Goal: Task Accomplishment & Management: Manage account settings

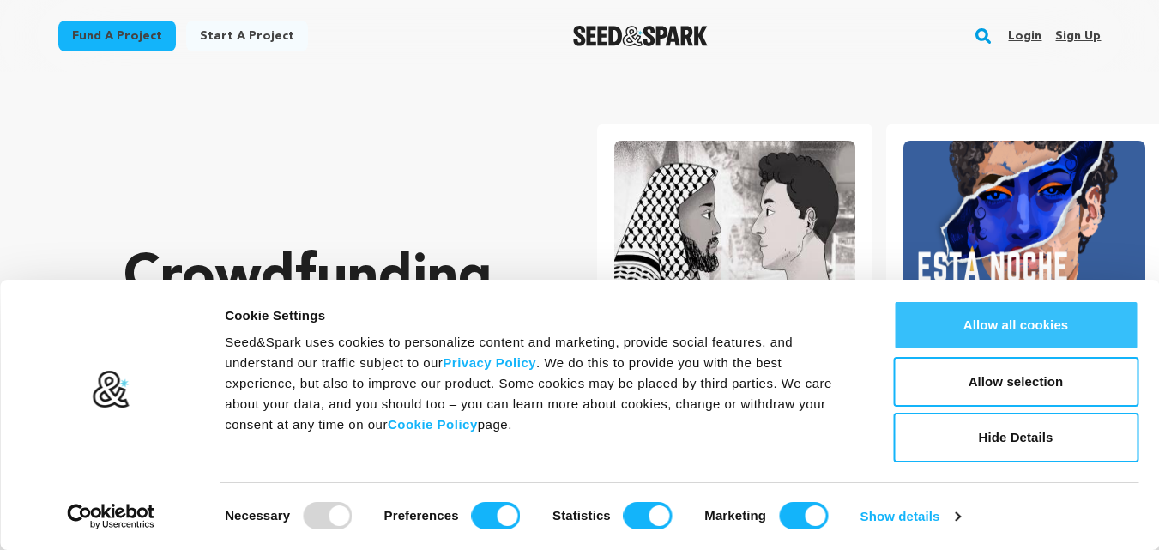
click at [998, 328] on button "Allow all cookies" at bounding box center [1015, 325] width 245 height 50
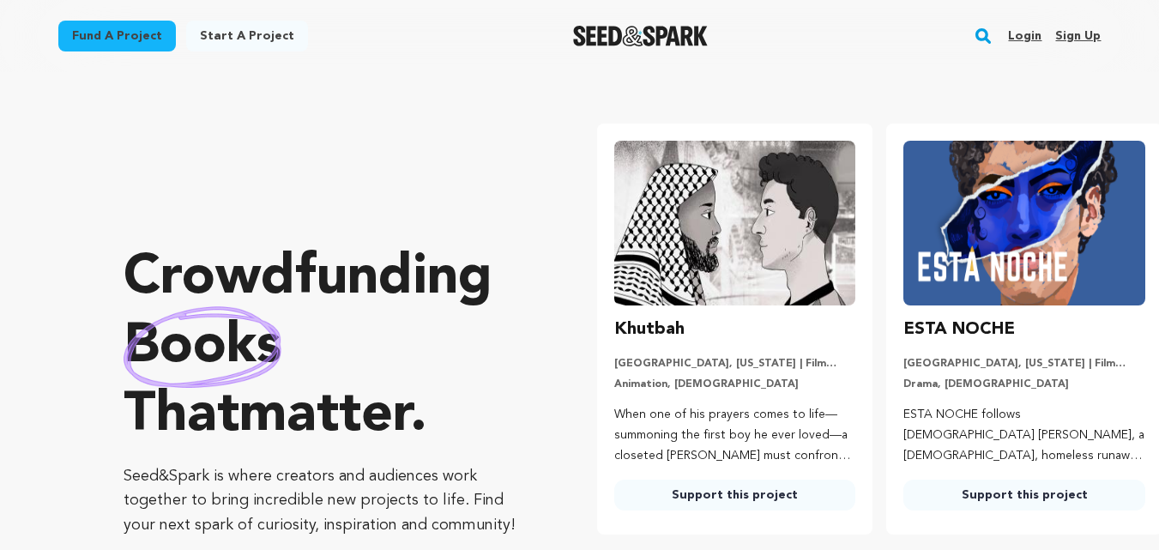
click at [1074, 36] on link "Sign up" at bounding box center [1078, 35] width 45 height 27
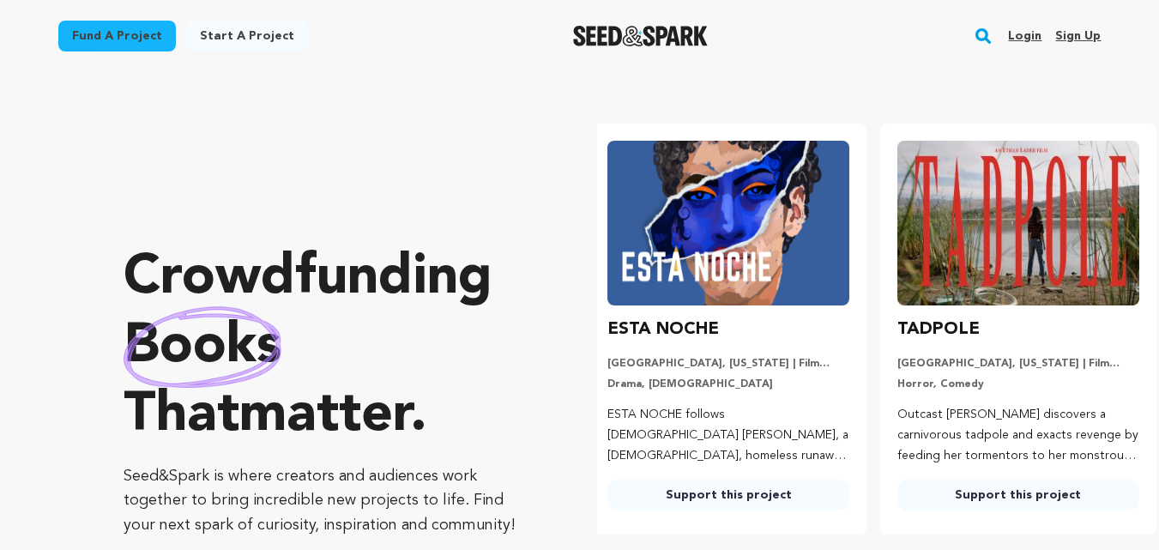
scroll to position [0, 304]
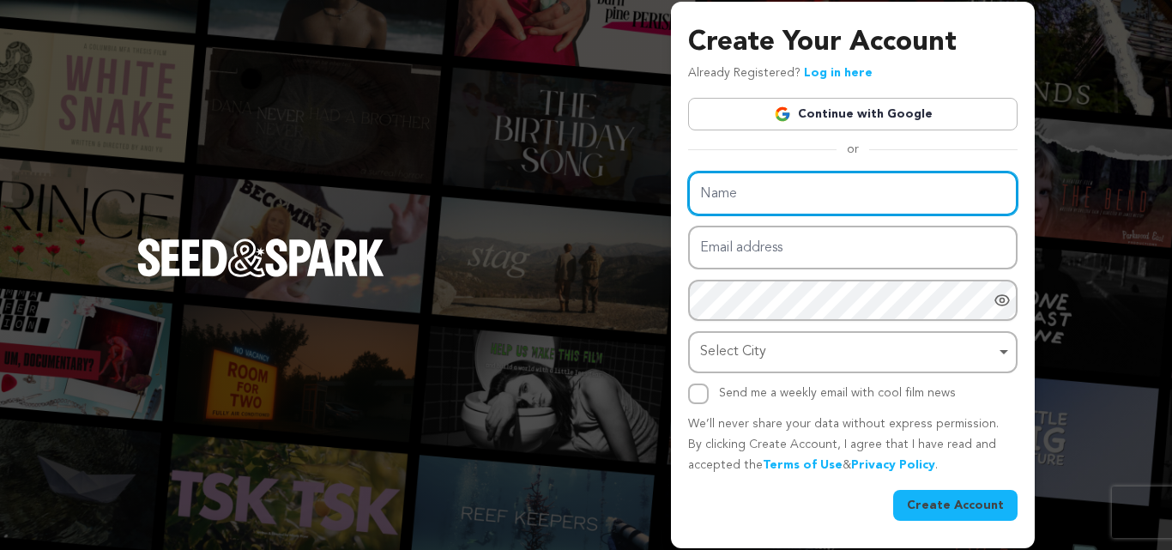
click at [740, 190] on input "Name" at bounding box center [853, 194] width 330 height 44
type input "nakoda"
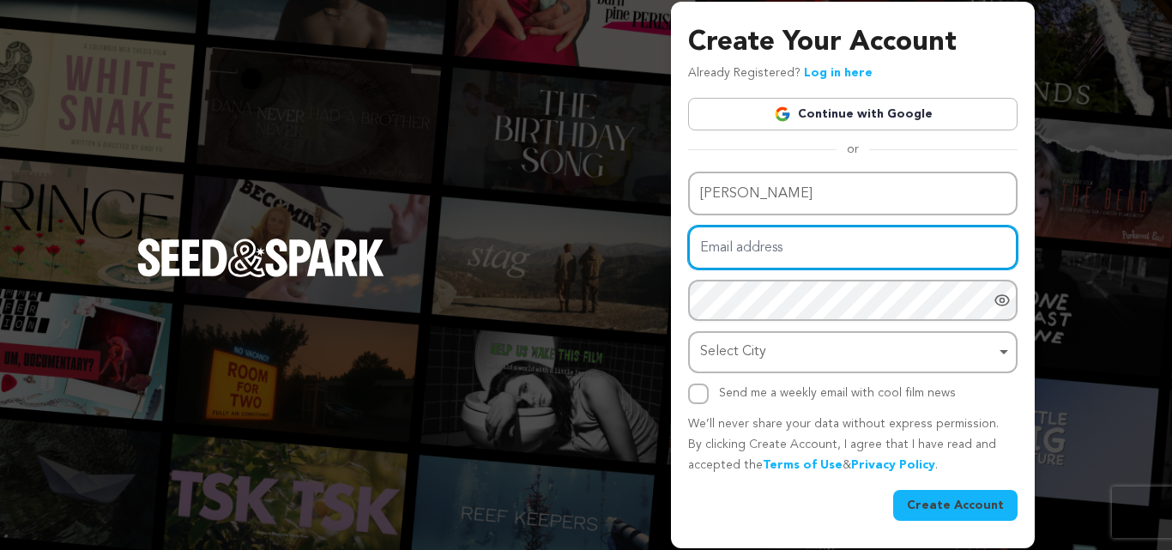
click at [767, 246] on input "Email address" at bounding box center [853, 248] width 330 height 44
type input "nakodadcs@gmail.com"
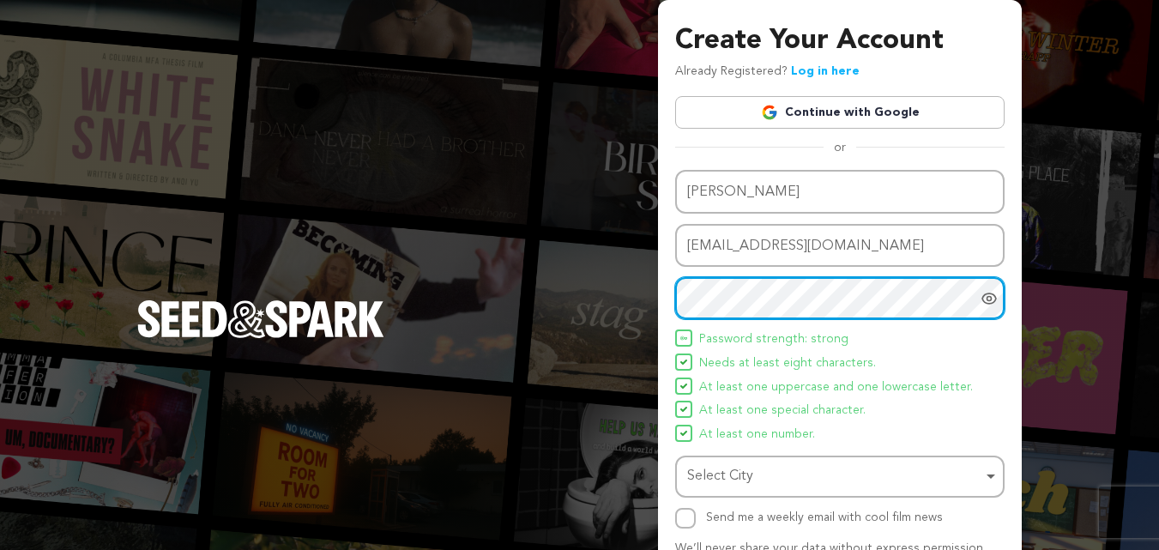
click at [765, 478] on div "Select City Remove item" at bounding box center [834, 476] width 295 height 25
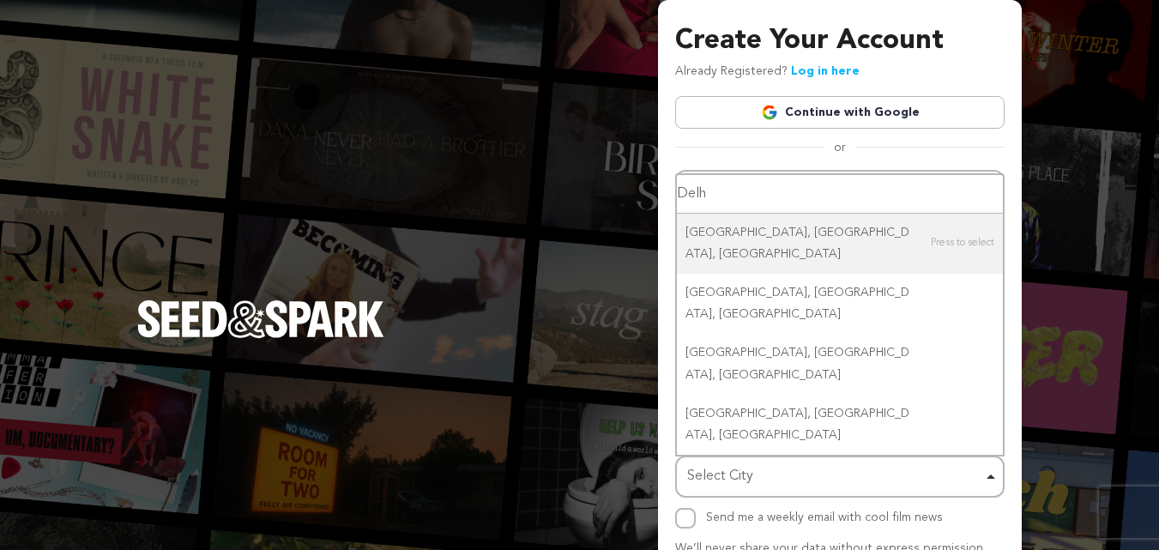
type input "Delhi"
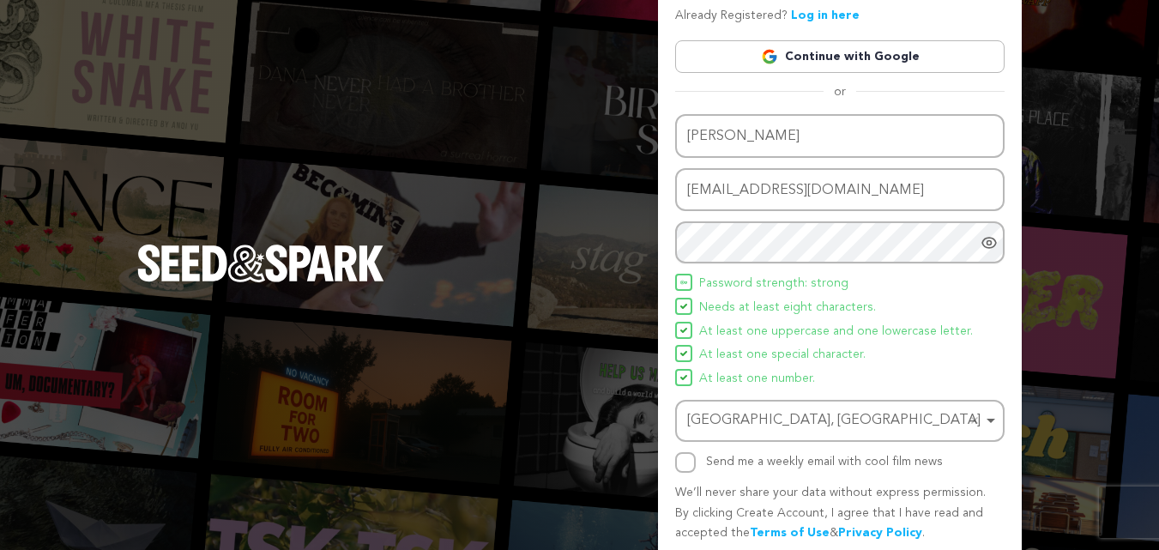
scroll to position [86, 0]
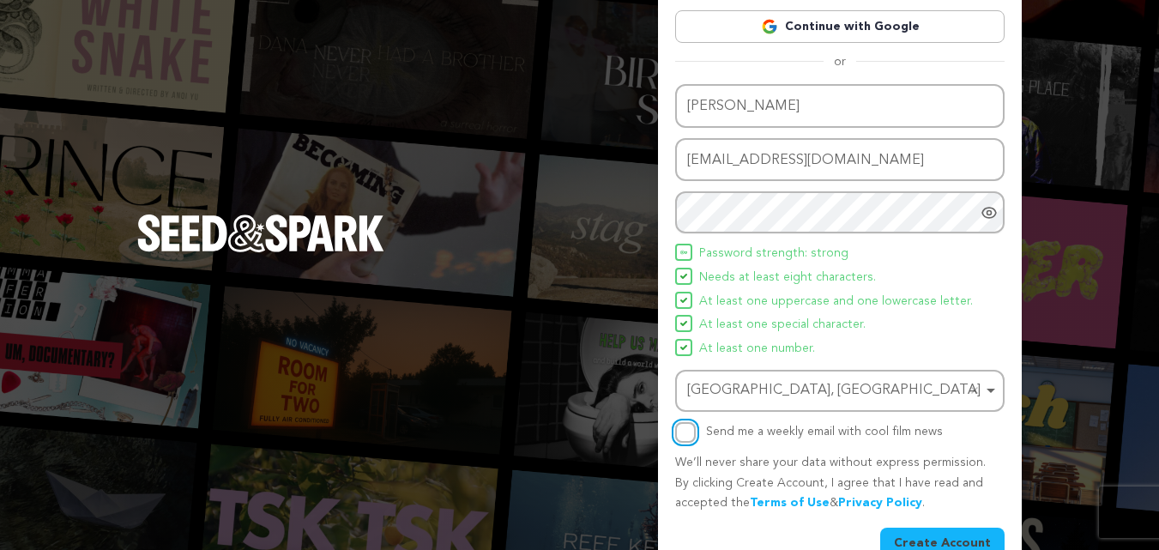
click at [685, 433] on input "Send me a weekly email with cool film news" at bounding box center [685, 432] width 21 height 21
checkbox input "true"
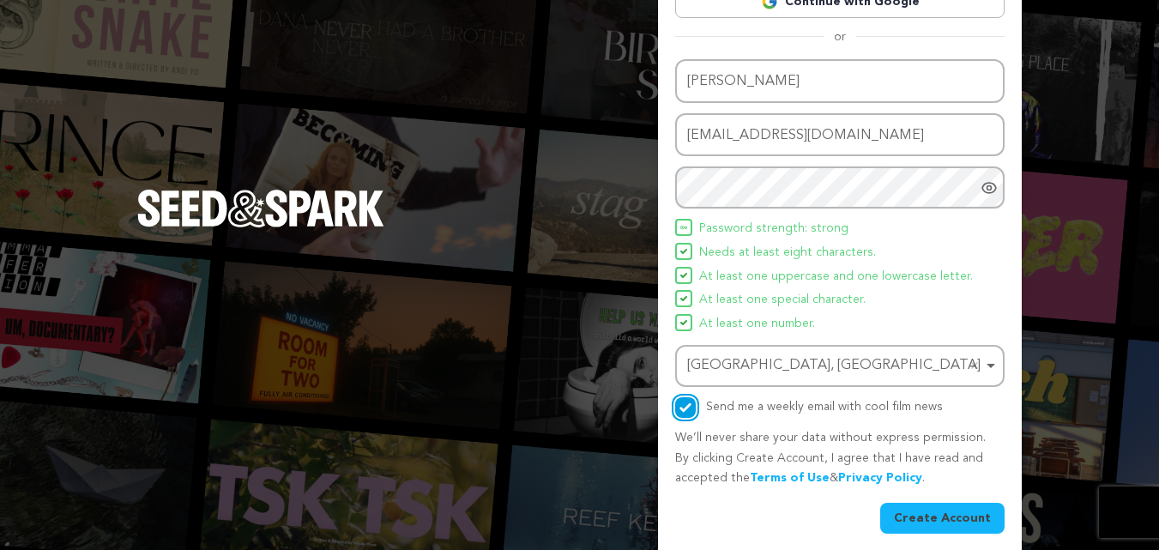
scroll to position [122, 0]
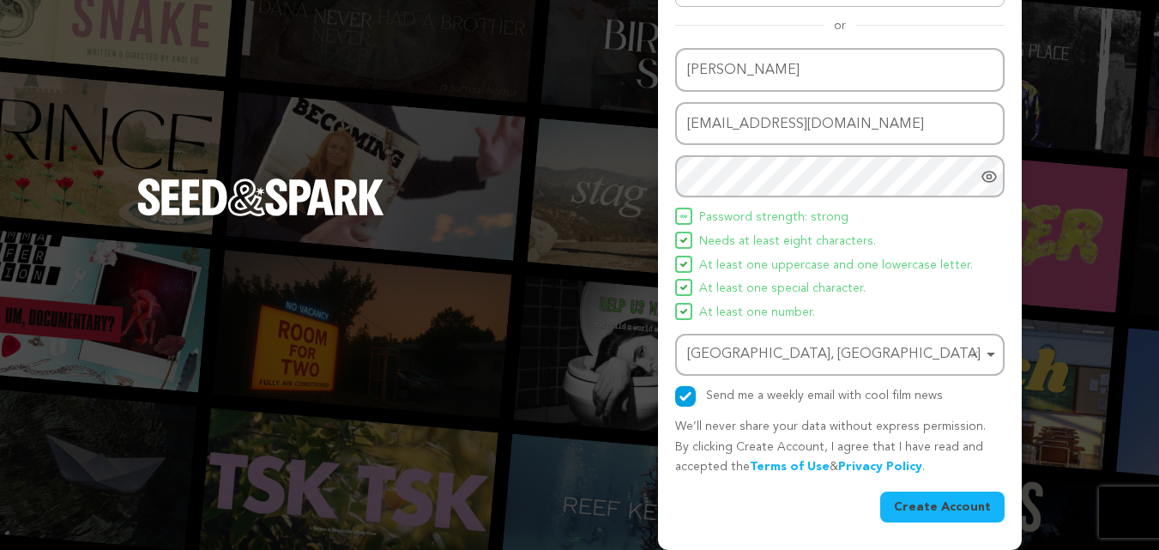
click at [935, 501] on button "Create Account" at bounding box center [942, 507] width 124 height 31
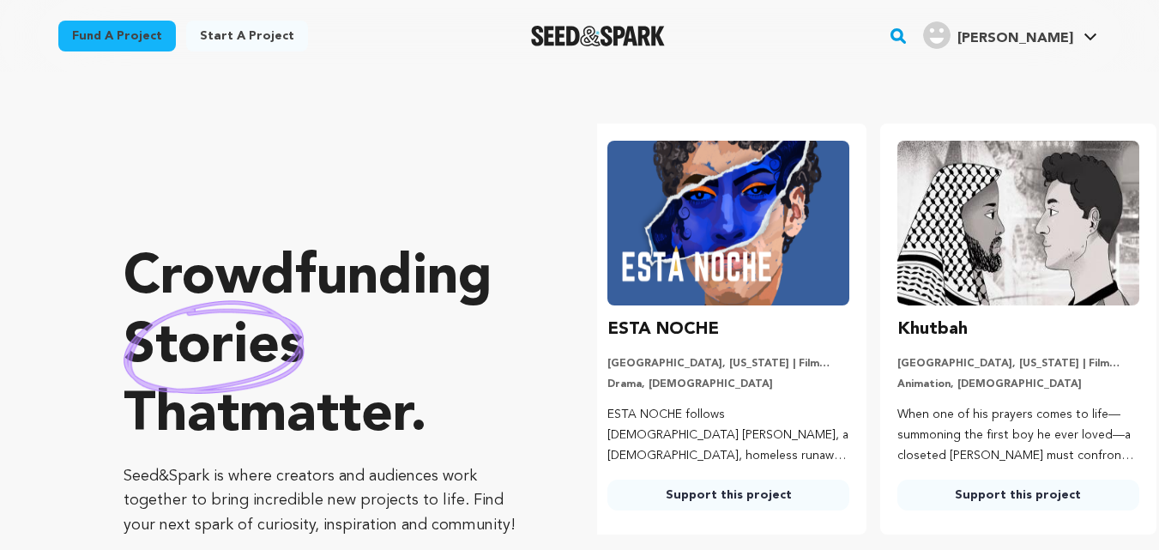
scroll to position [0, 304]
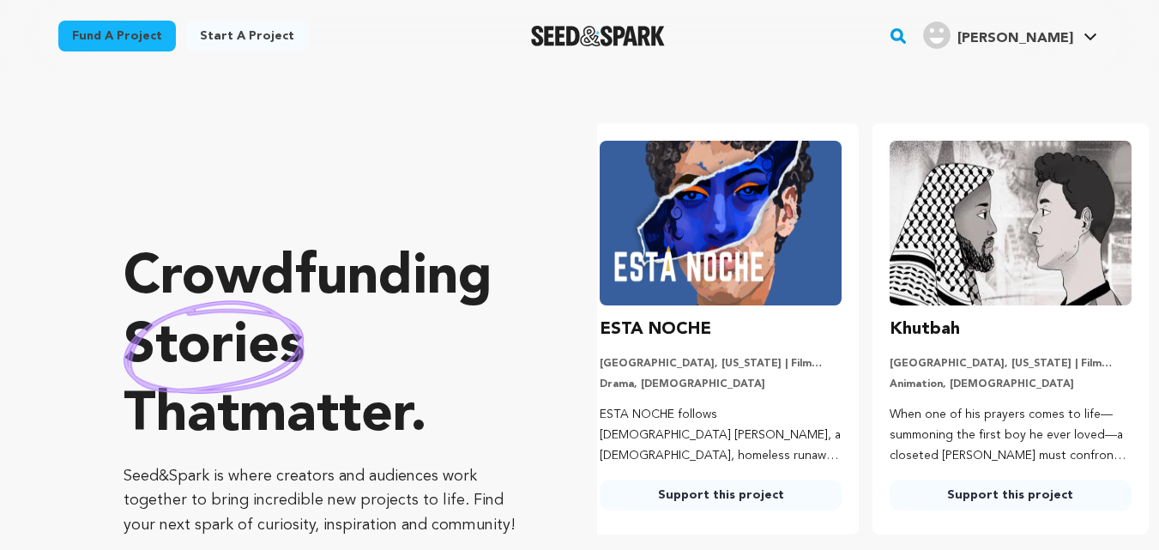
click at [1092, 37] on icon at bounding box center [1091, 37] width 14 height 9
click at [1076, 29] on link "Nakoda Nakoda" at bounding box center [1010, 33] width 181 height 31
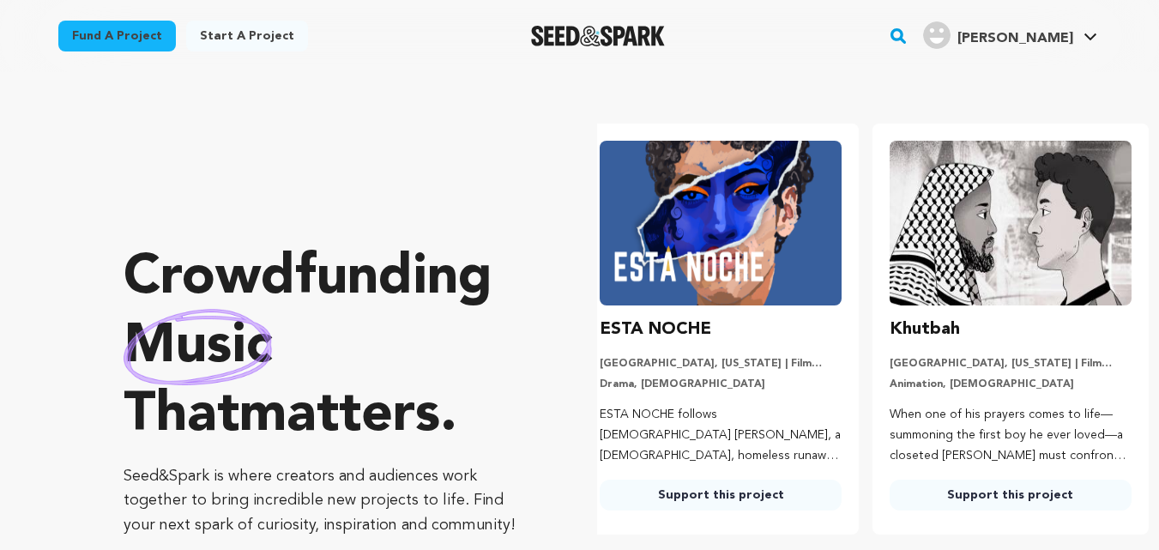
click at [1075, 33] on link "Nakoda Nakoda" at bounding box center [1010, 33] width 181 height 31
click at [1095, 39] on icon at bounding box center [1091, 37] width 14 height 9
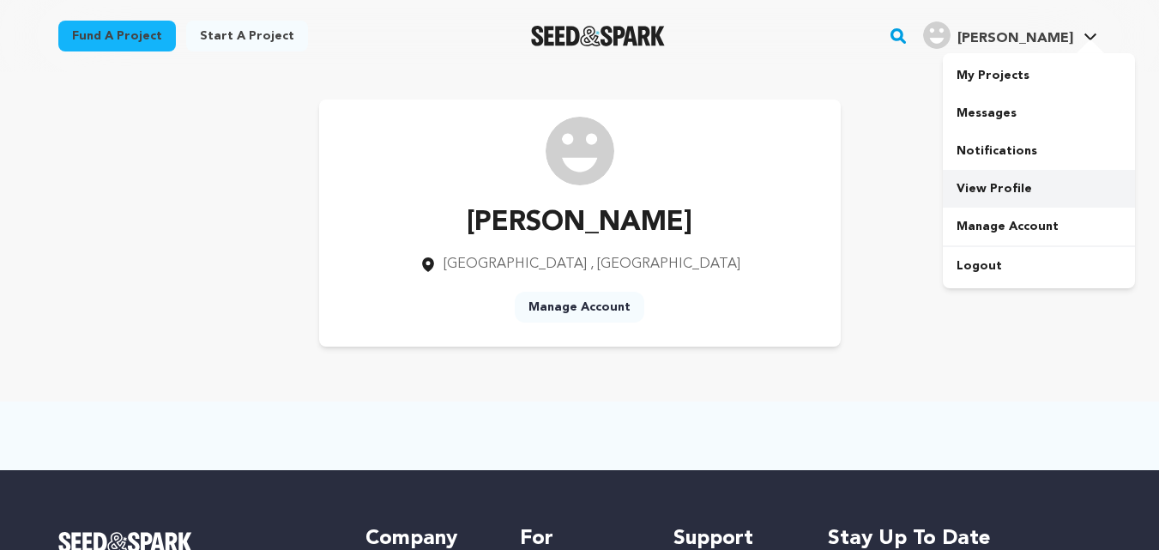
click at [1017, 184] on link "View Profile" at bounding box center [1039, 189] width 192 height 38
click at [1009, 192] on link "View Profile" at bounding box center [1039, 189] width 192 height 38
click at [578, 313] on link "Manage Account" at bounding box center [580, 307] width 130 height 31
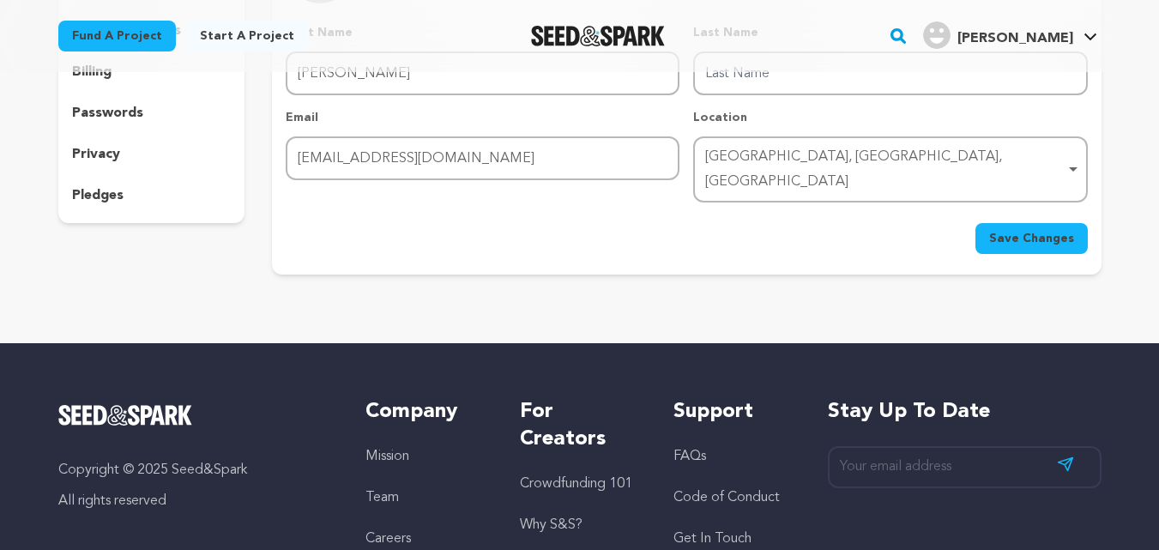
scroll to position [172, 0]
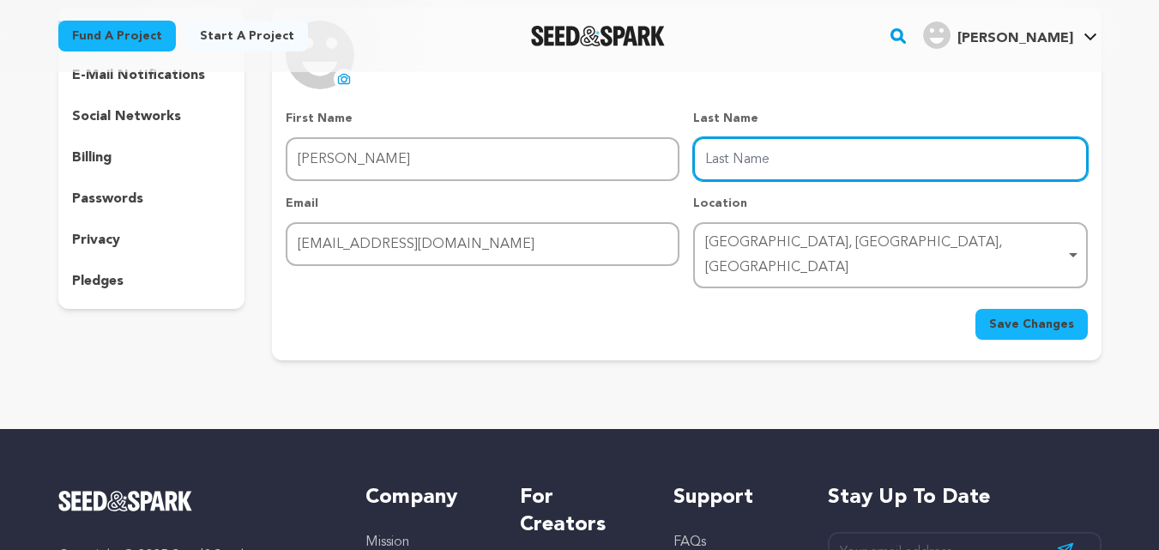
click at [729, 179] on input "Last Name" at bounding box center [890, 159] width 394 height 44
type input "dcs"
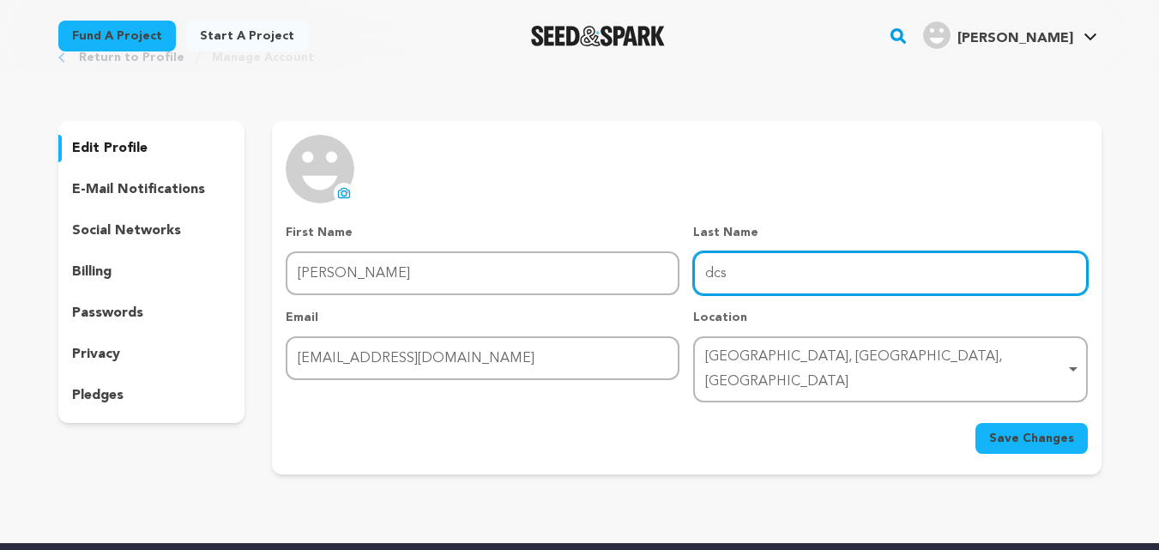
scroll to position [86, 0]
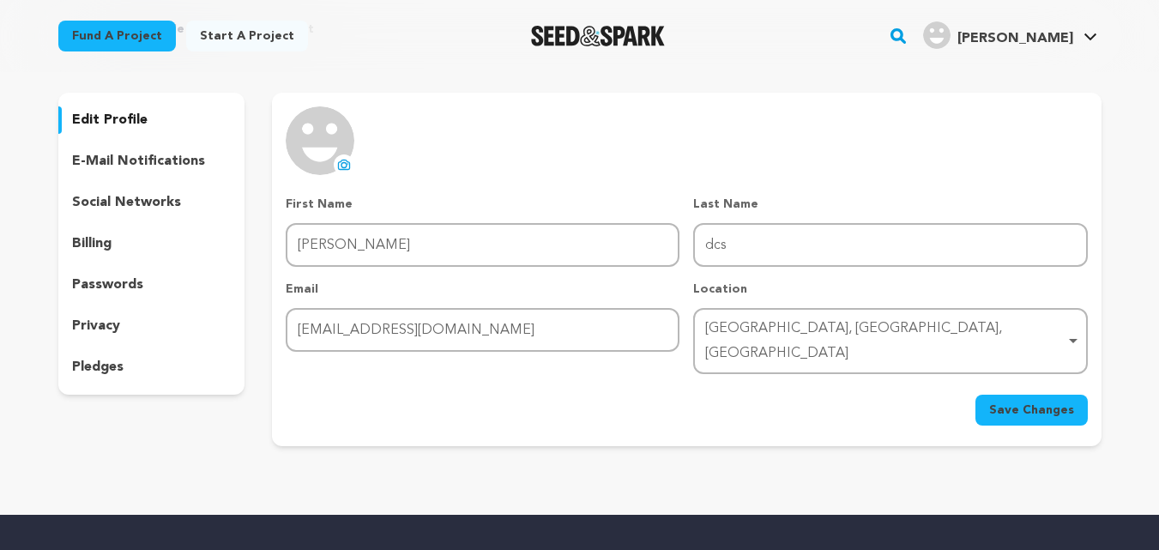
click at [1037, 402] on span "Save Changes" at bounding box center [1031, 410] width 85 height 17
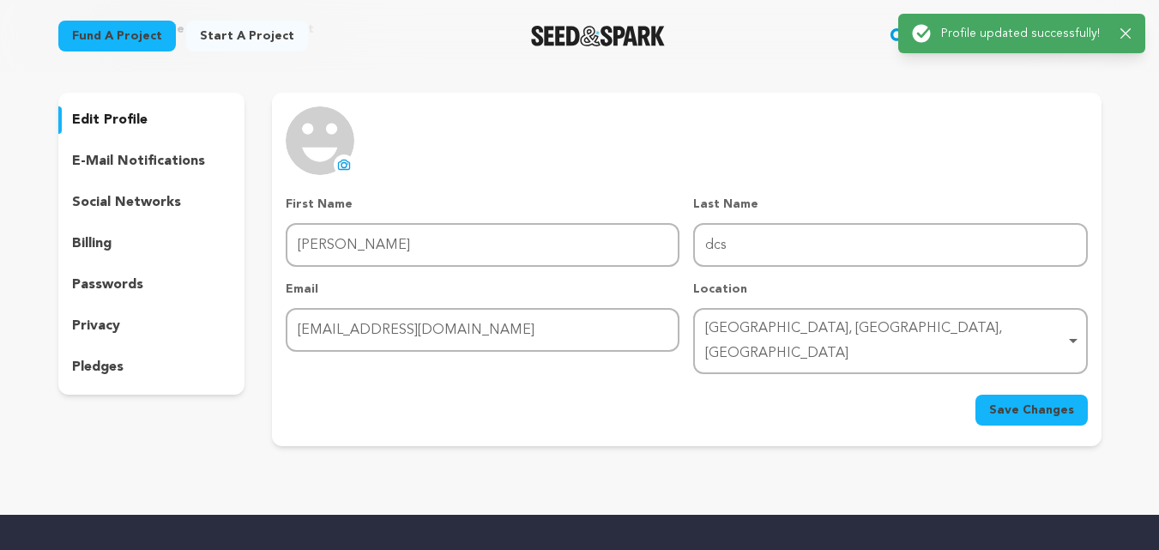
click at [174, 159] on p "e-mail notifications" at bounding box center [138, 161] width 133 height 21
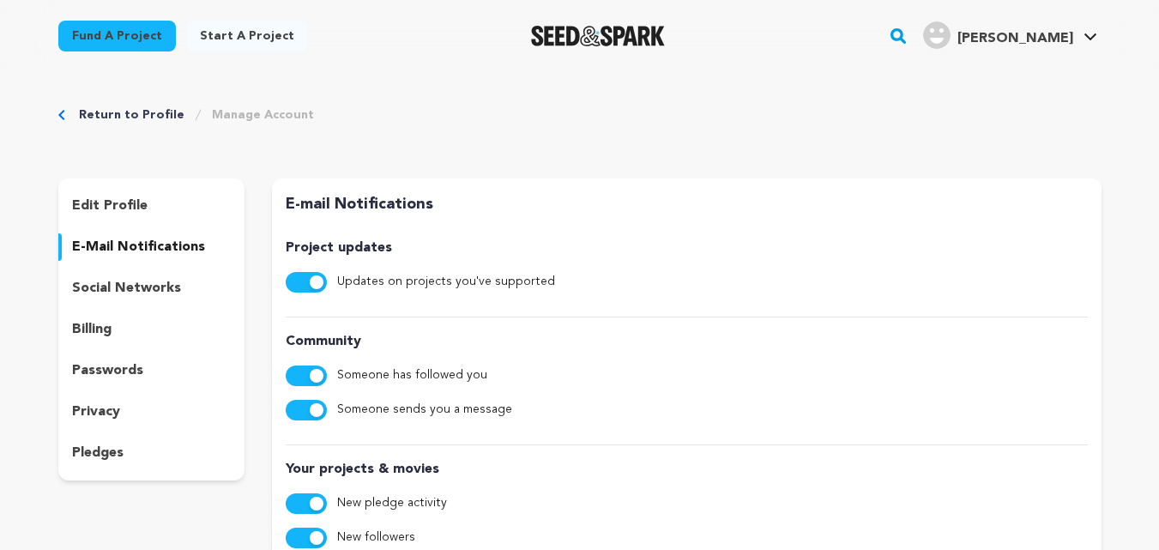
click at [143, 284] on p "social networks" at bounding box center [126, 288] width 109 height 21
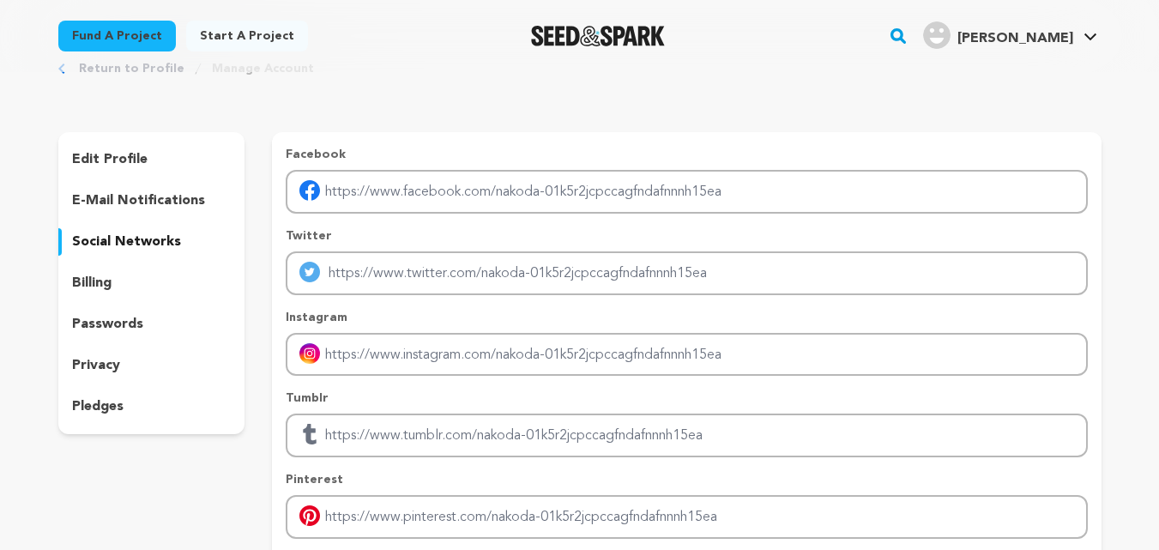
scroll to position [86, 0]
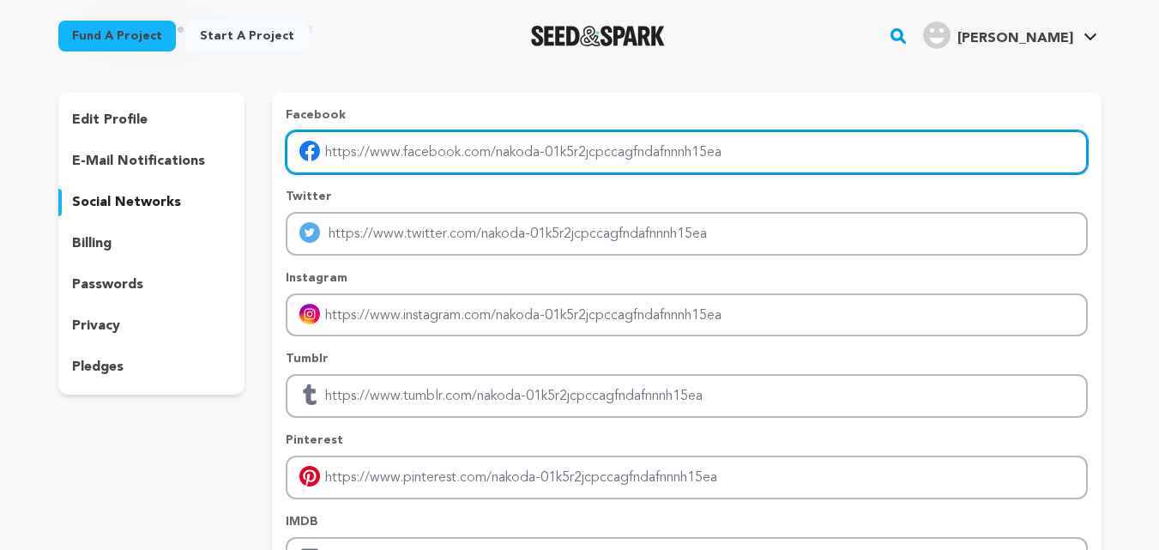
click at [409, 166] on input "Enter facebook profile link" at bounding box center [687, 152] width 802 height 44
type input "[URL][DOMAIN_NAME]"
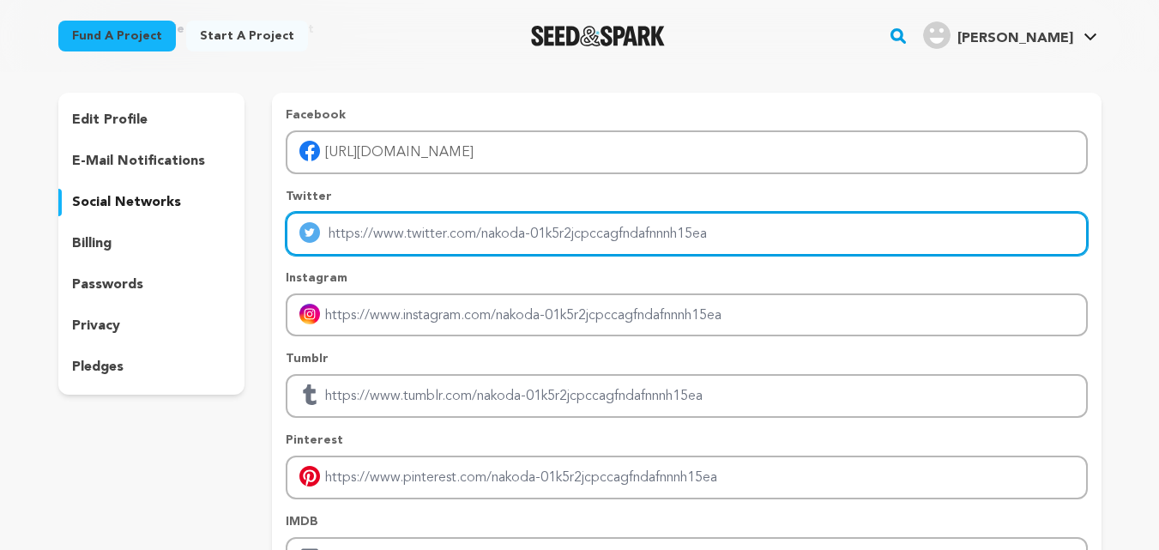
click at [413, 231] on input "Enter twitter profile link" at bounding box center [687, 234] width 802 height 44
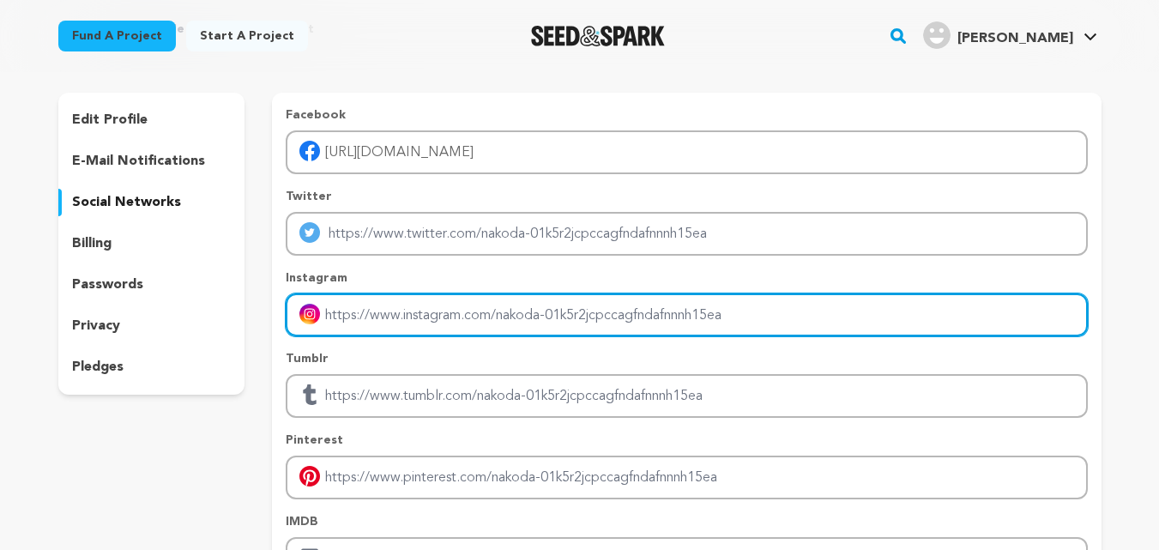
click at [409, 327] on input "Enter instagram handle link" at bounding box center [687, 315] width 802 height 44
type input "nakodaurbanservice/?hl=en"
click at [442, 325] on input "nakodaurbanservice/?hl=en" at bounding box center [687, 315] width 802 height 44
drag, startPoint x: 531, startPoint y: 331, endPoint x: 307, endPoint y: 327, distance: 224.0
click at [307, 327] on input "nakodaurbanservice/?hl=en" at bounding box center [687, 315] width 802 height 44
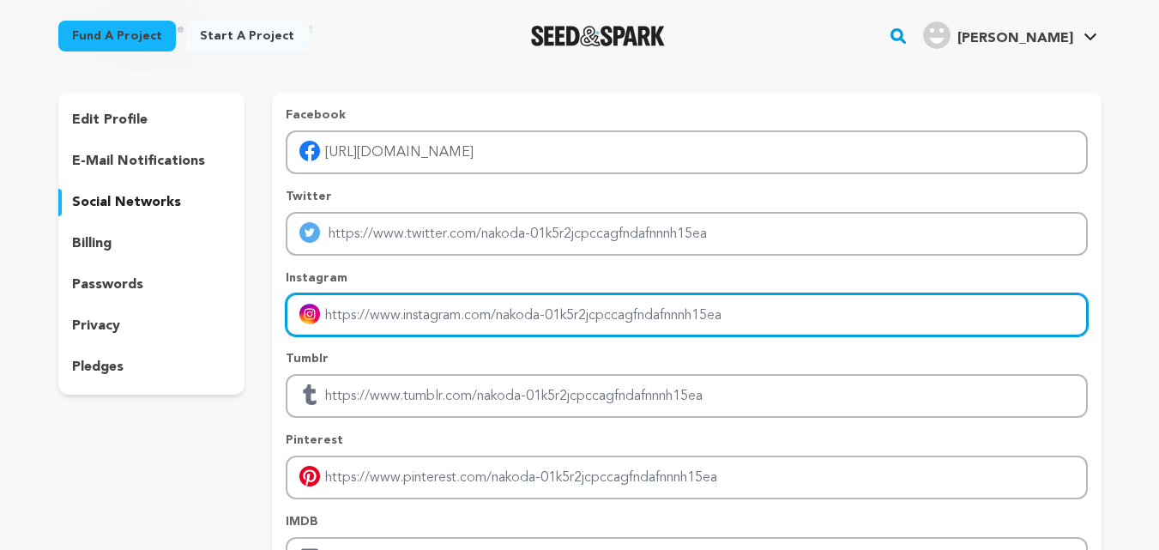
click at [379, 326] on input "Enter instagram handle link" at bounding box center [687, 315] width 802 height 44
type input "[URL][DOMAIN_NAME]"
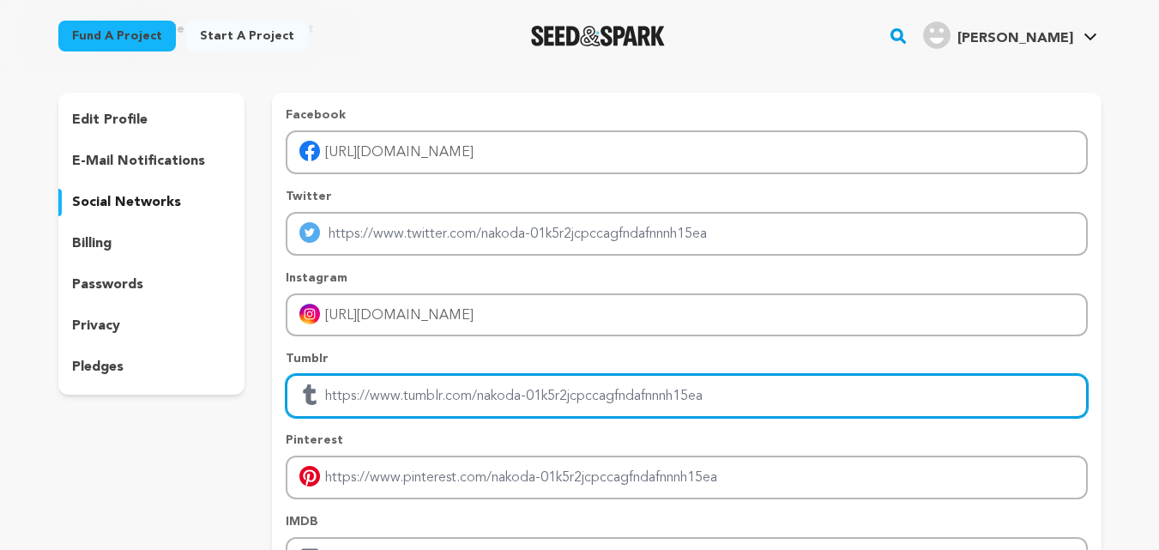
click at [415, 405] on input "Enter tubmlr profile link" at bounding box center [687, 396] width 802 height 44
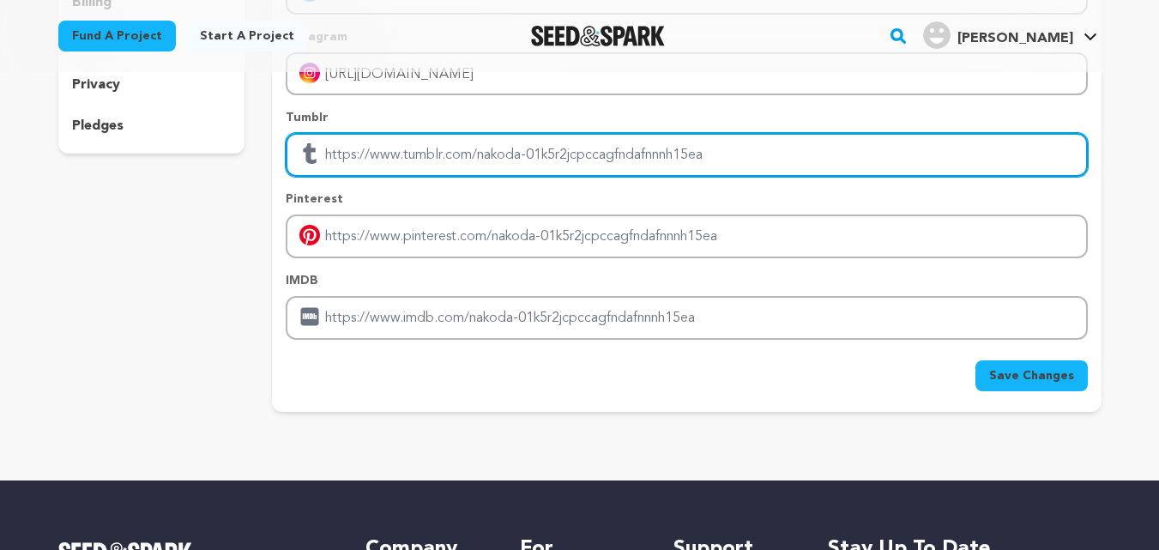
scroll to position [343, 0]
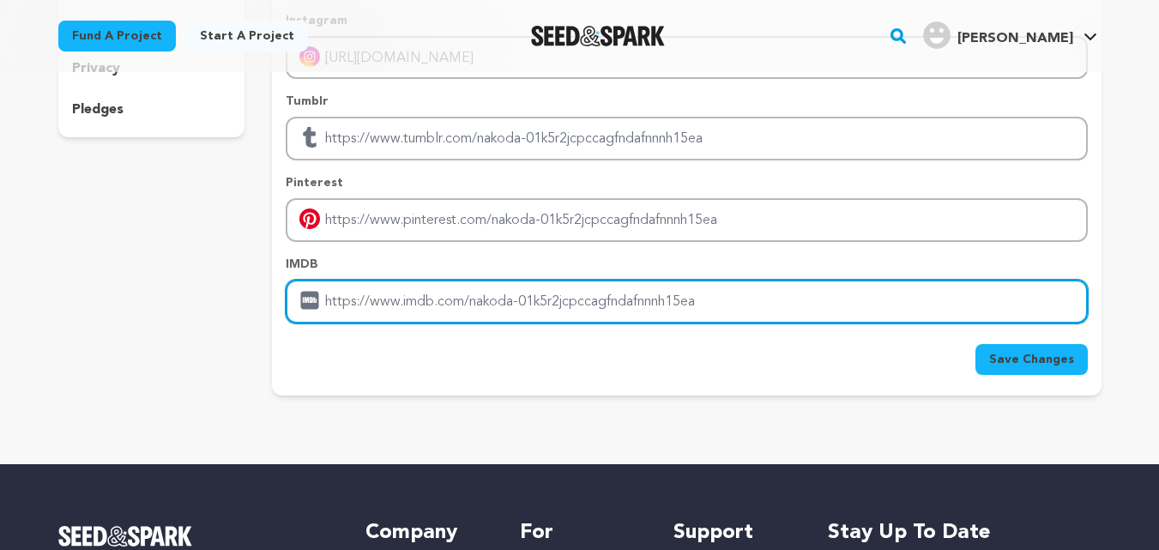
click at [411, 310] on input "Enter IMDB profile link" at bounding box center [687, 302] width 802 height 44
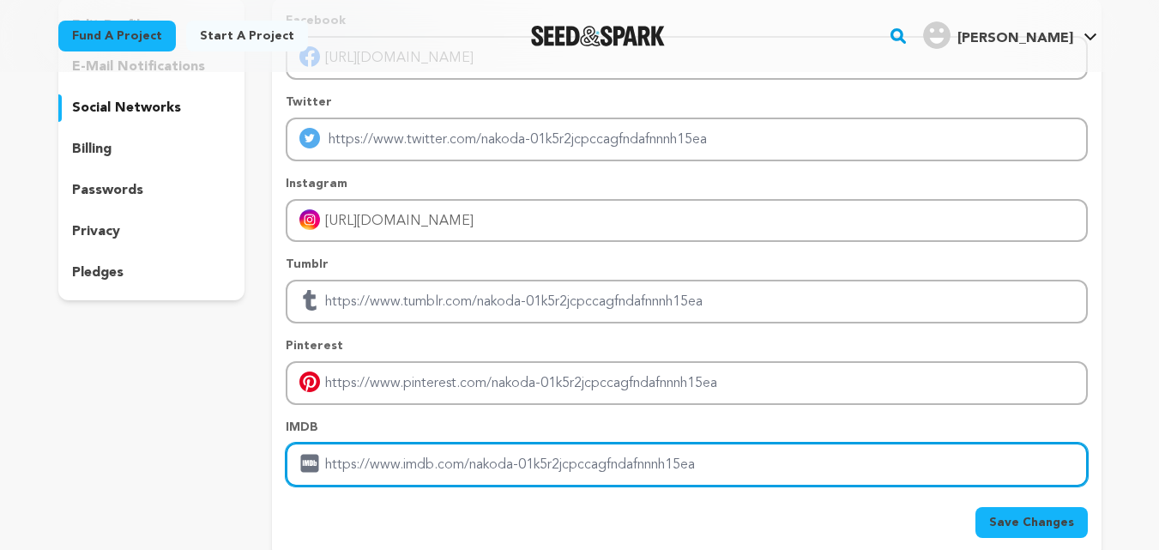
scroll to position [172, 0]
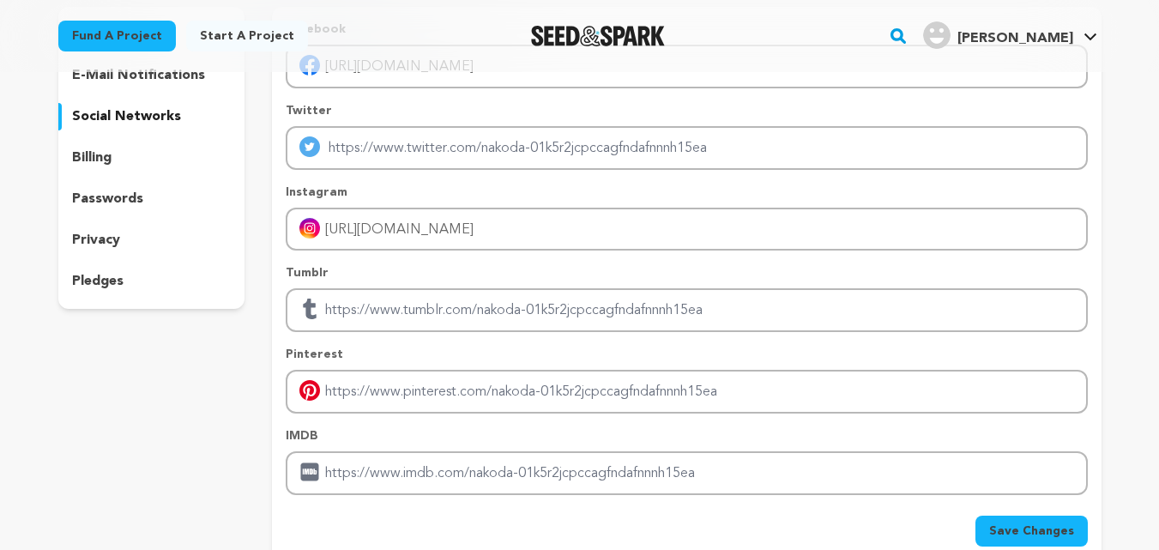
click at [353, 420] on div "Facebook https://www.facebook.com/nakodaurbanservices Twitter Instagram https:/…" at bounding box center [687, 258] width 802 height 475
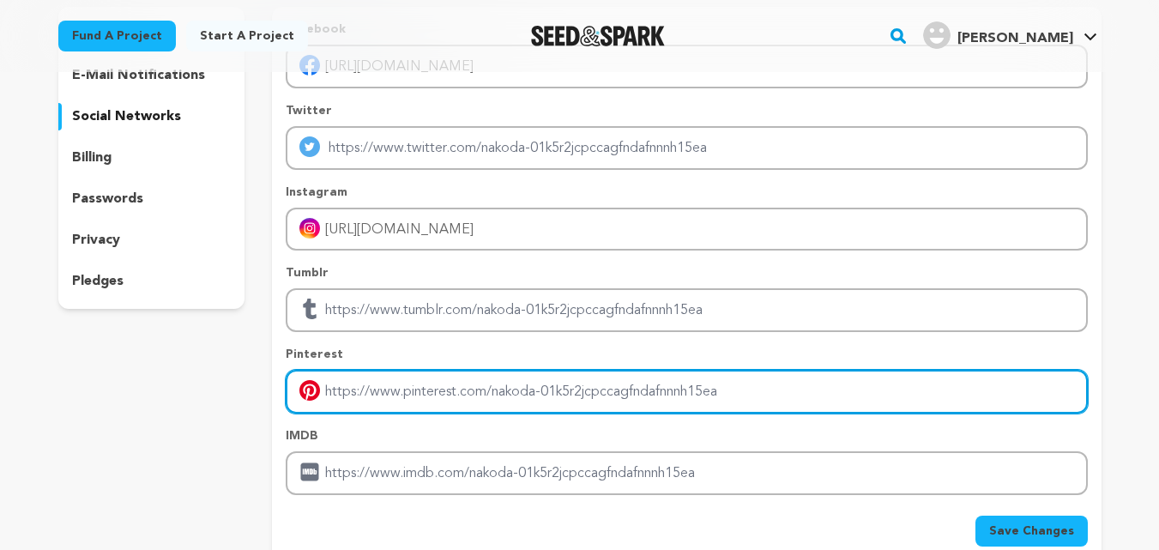
click at [369, 401] on input "Enter pinterest profile link" at bounding box center [687, 392] width 802 height 44
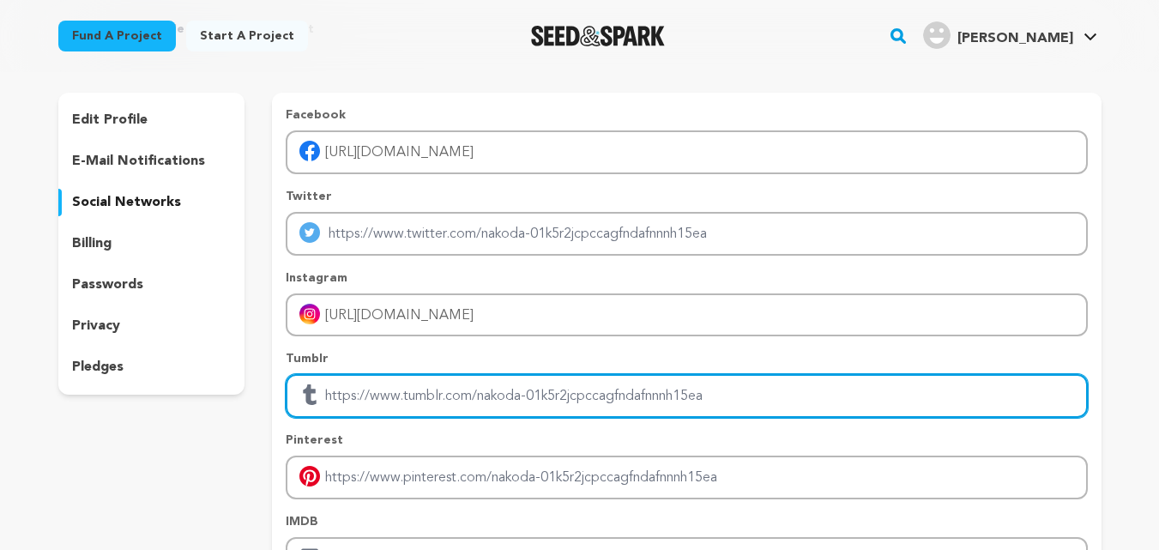
click at [359, 387] on input "Enter tubmlr profile link" at bounding box center [687, 396] width 802 height 44
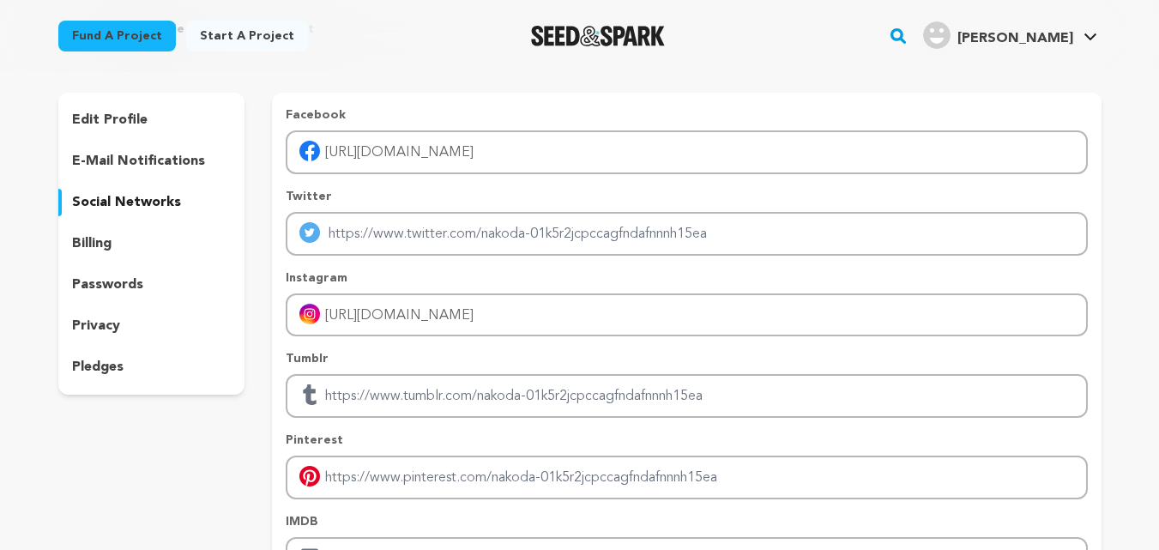
click at [152, 252] on div "billing" at bounding box center [151, 243] width 187 height 27
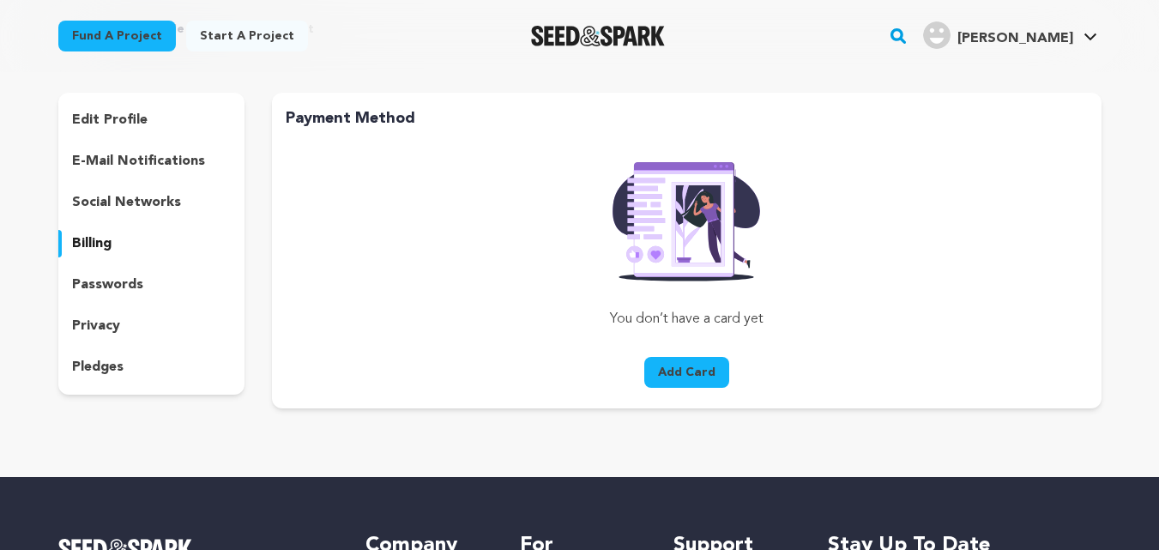
click at [142, 291] on div "passwords" at bounding box center [151, 284] width 187 height 27
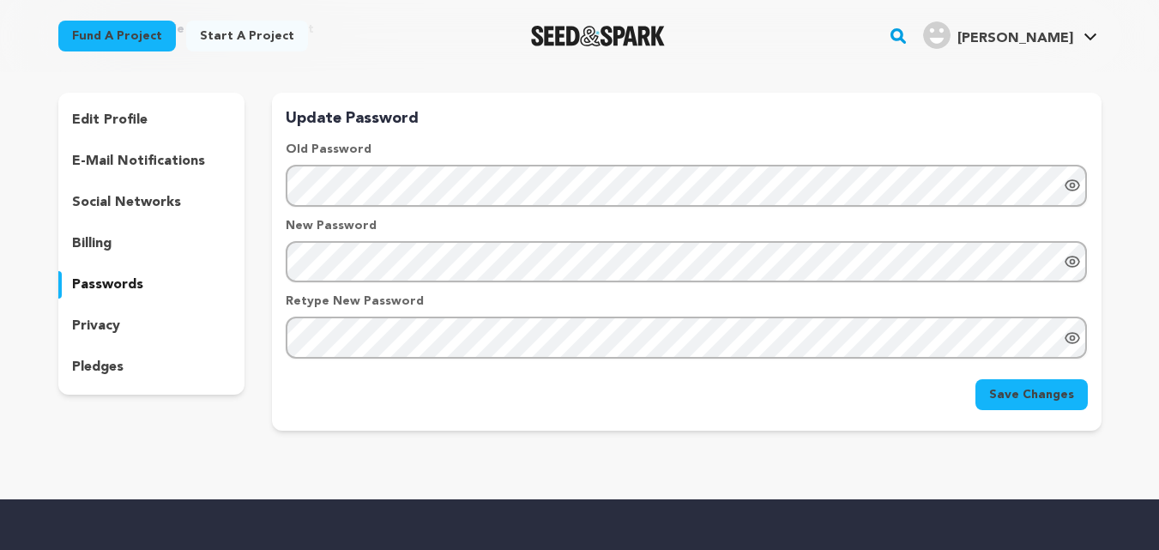
click at [110, 318] on p "privacy" at bounding box center [96, 326] width 48 height 21
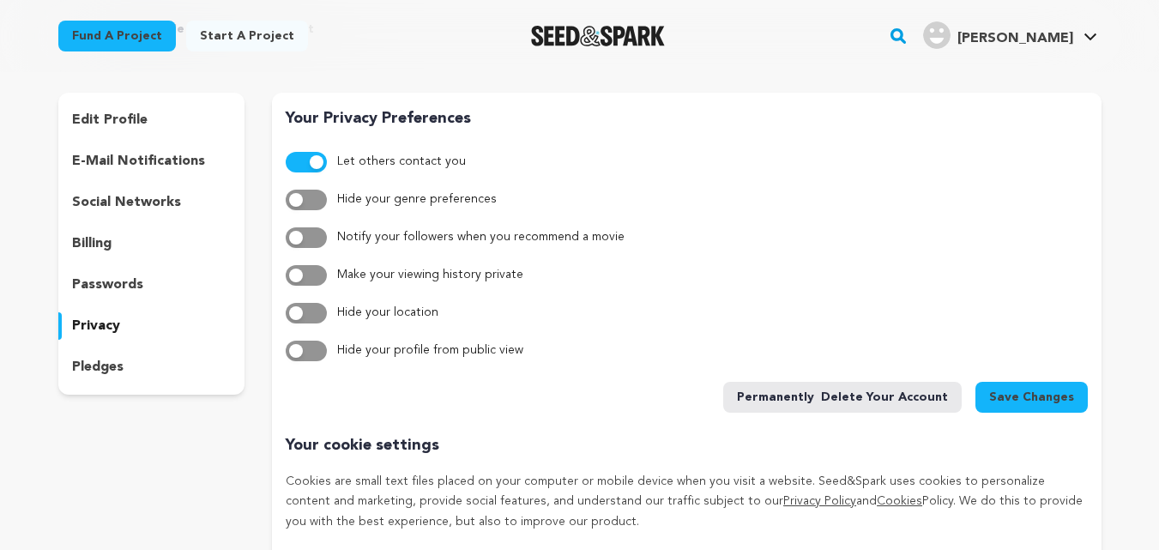
click at [110, 326] on p "privacy" at bounding box center [96, 326] width 48 height 21
click at [112, 358] on p "pledges" at bounding box center [97, 367] width 51 height 21
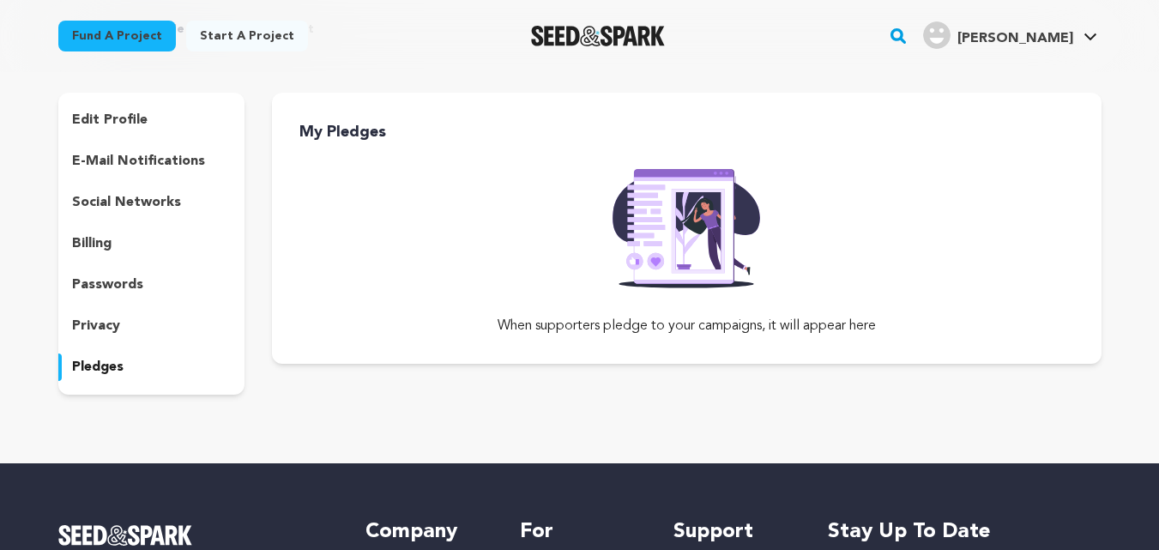
click at [116, 207] on p "social networks" at bounding box center [126, 202] width 109 height 21
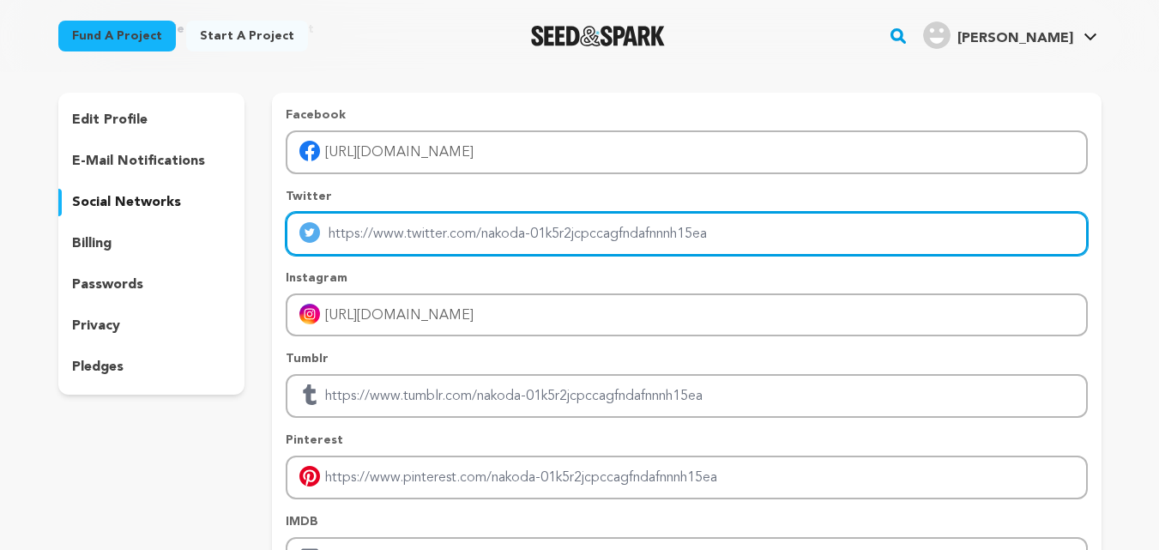
click at [425, 233] on input "Enter twitter profile link" at bounding box center [687, 234] width 802 height 44
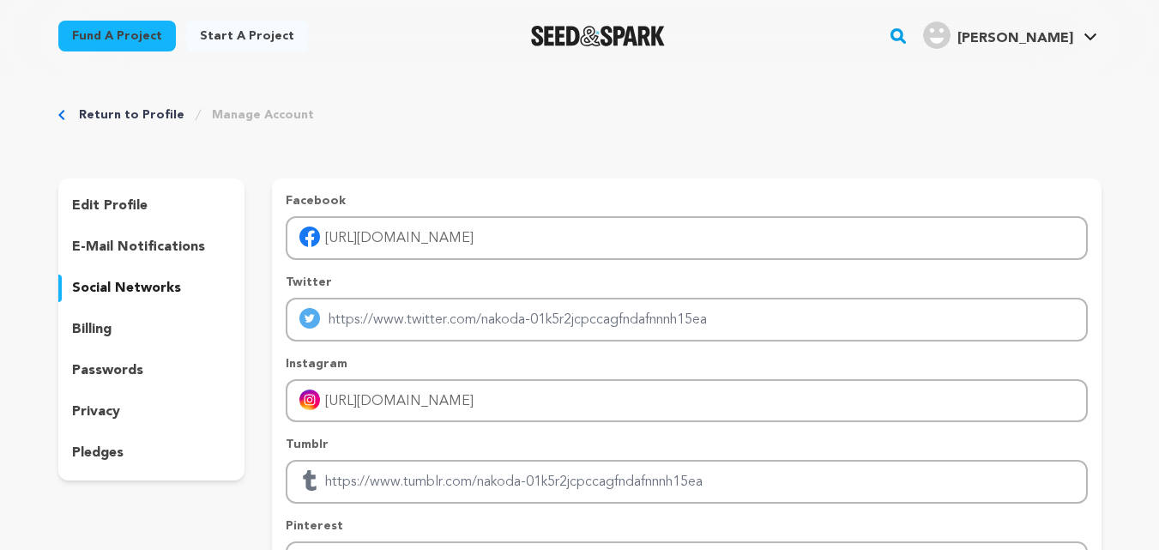
click at [149, 202] on div "edit profile" at bounding box center [151, 205] width 187 height 27
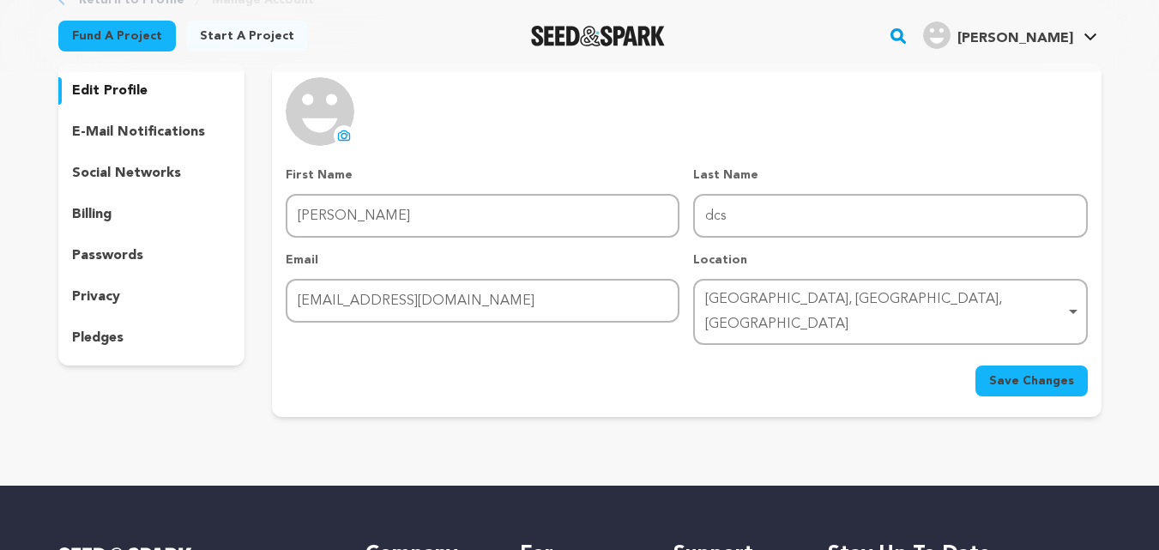
scroll to position [86, 0]
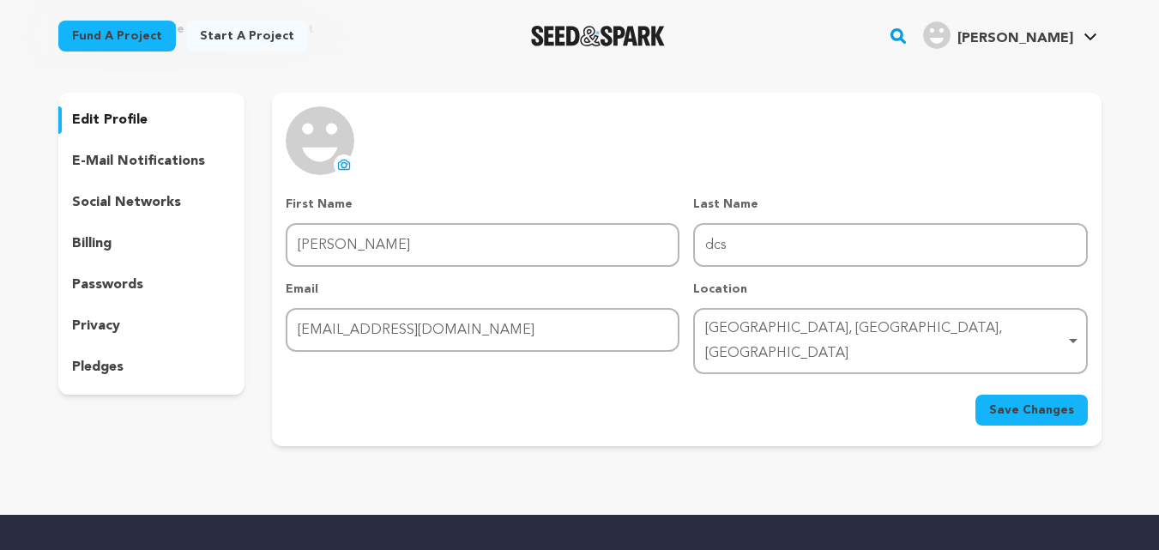
click at [145, 157] on p "e-mail notifications" at bounding box center [138, 161] width 133 height 21
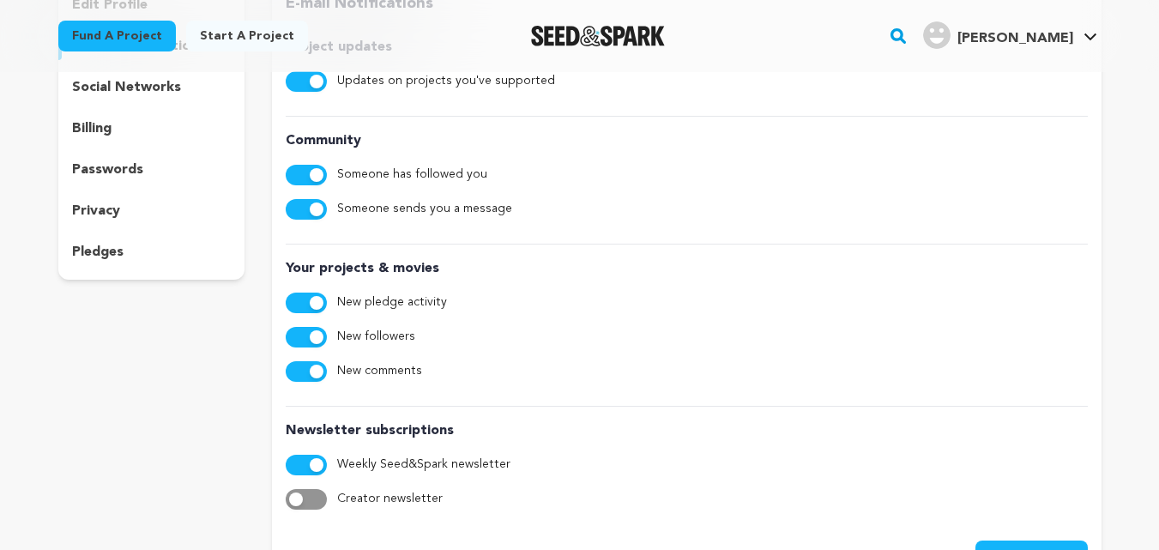
scroll to position [172, 0]
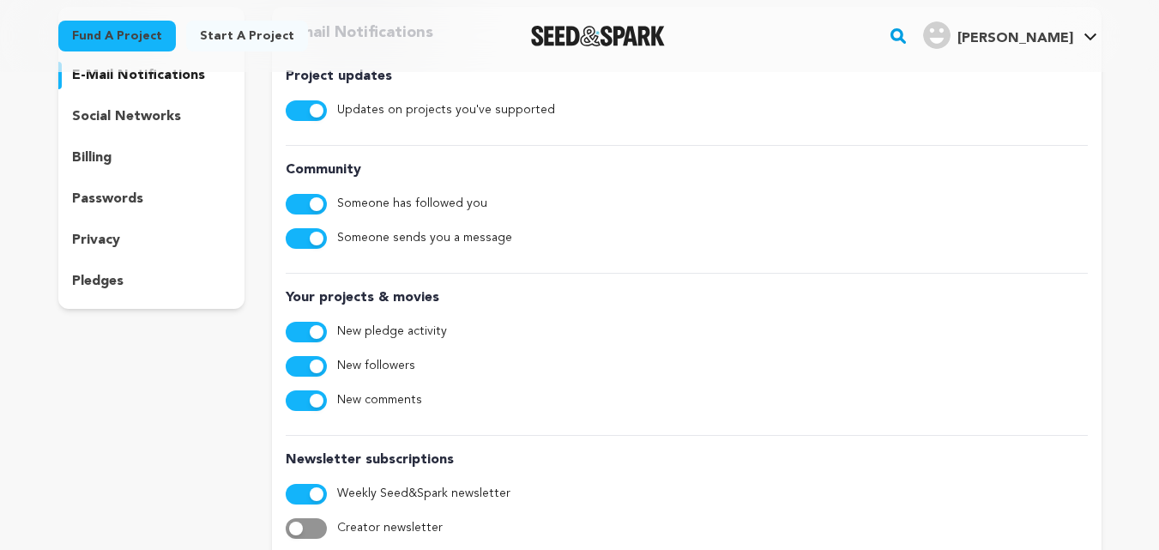
click at [148, 119] on p "social networks" at bounding box center [126, 116] width 109 height 21
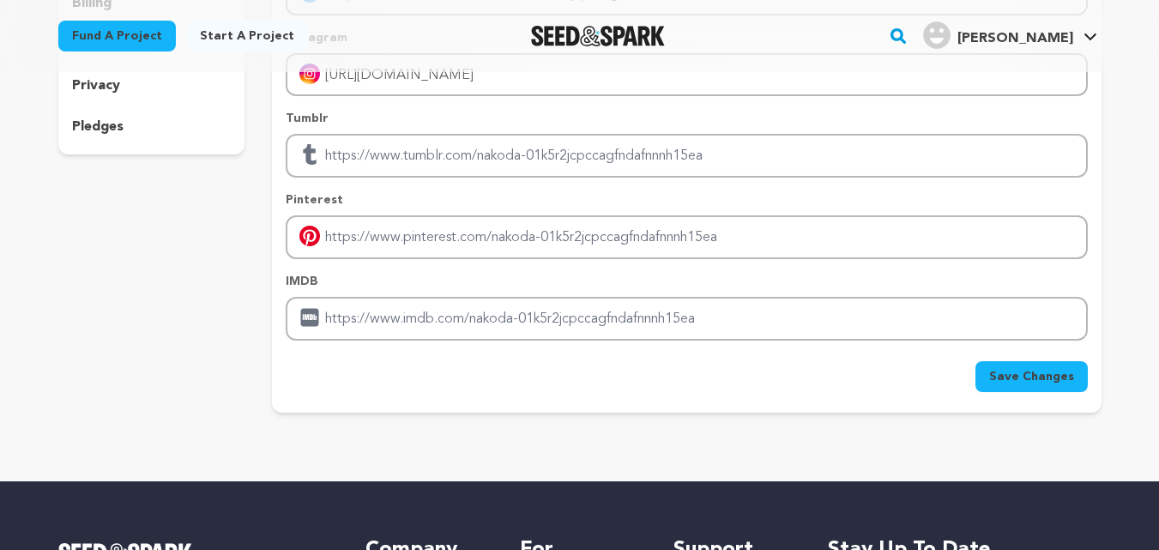
scroll to position [343, 0]
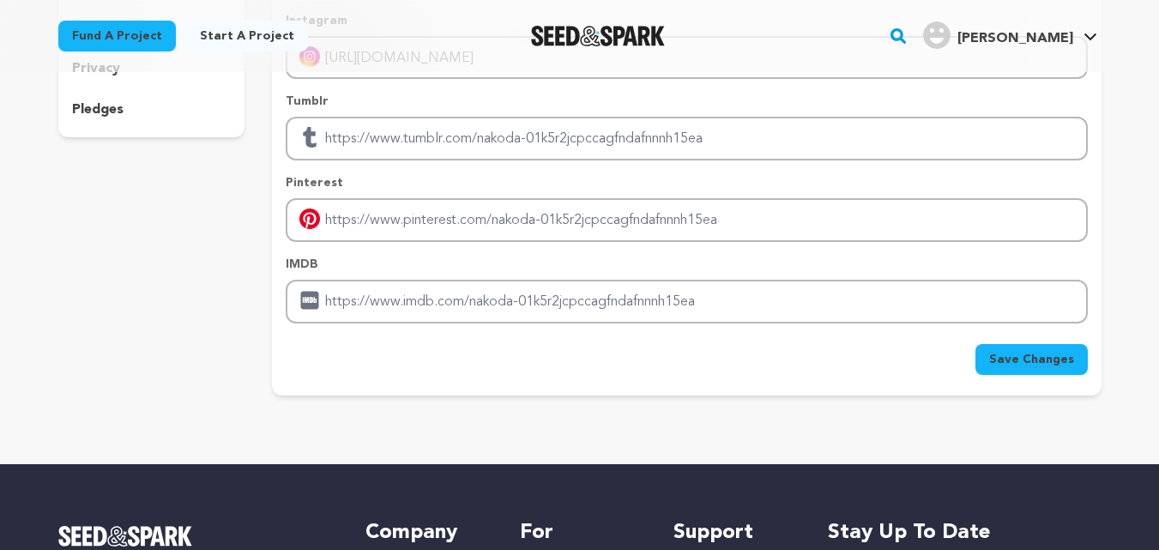
click at [1041, 358] on span "Save Changes" at bounding box center [1031, 359] width 85 height 17
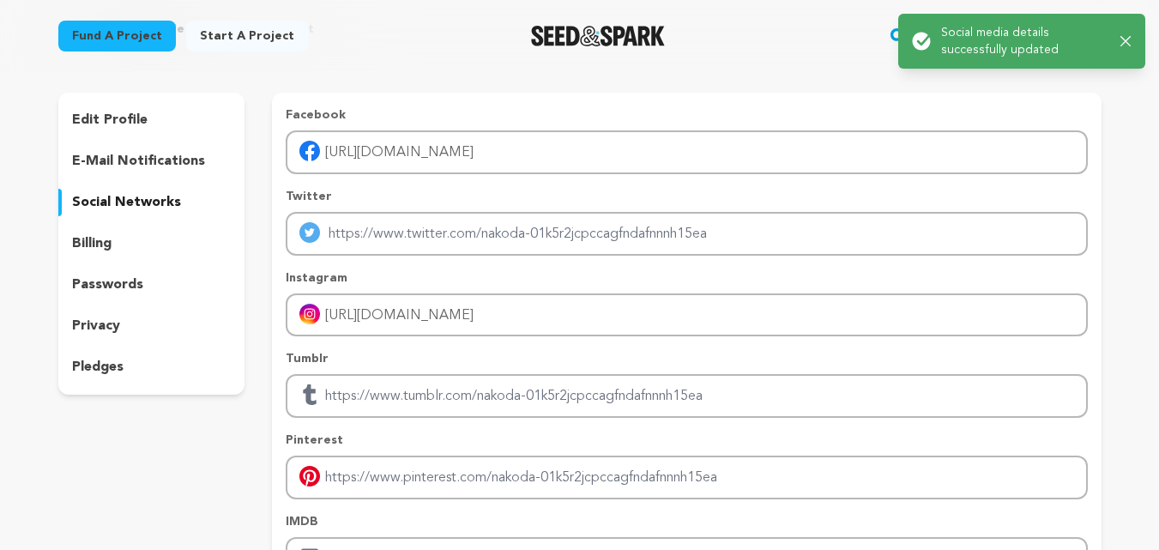
scroll to position [0, 0]
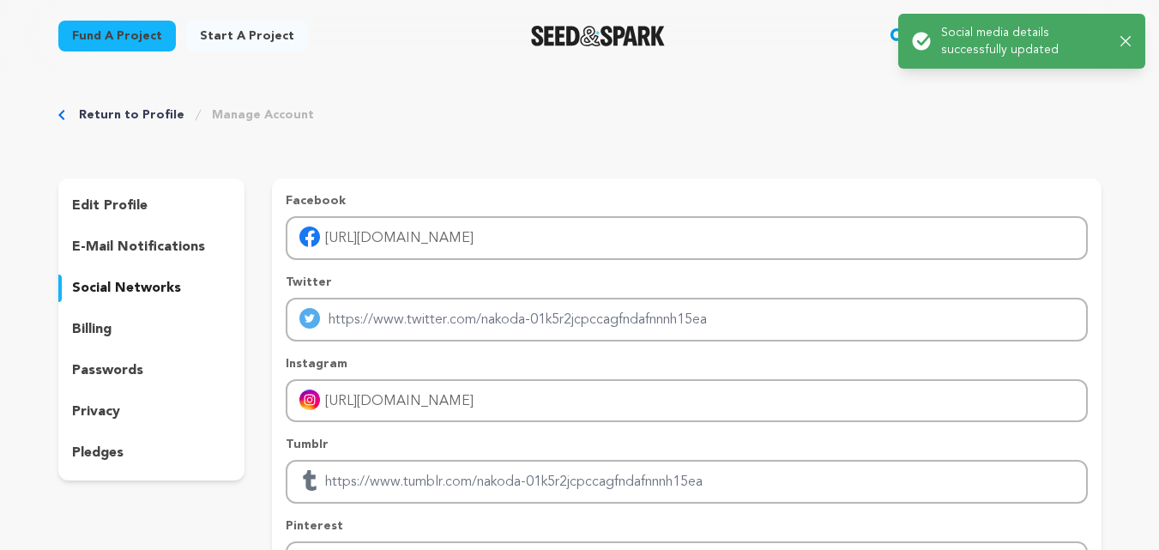
click at [119, 114] on link "Return to Profile" at bounding box center [132, 114] width 106 height 17
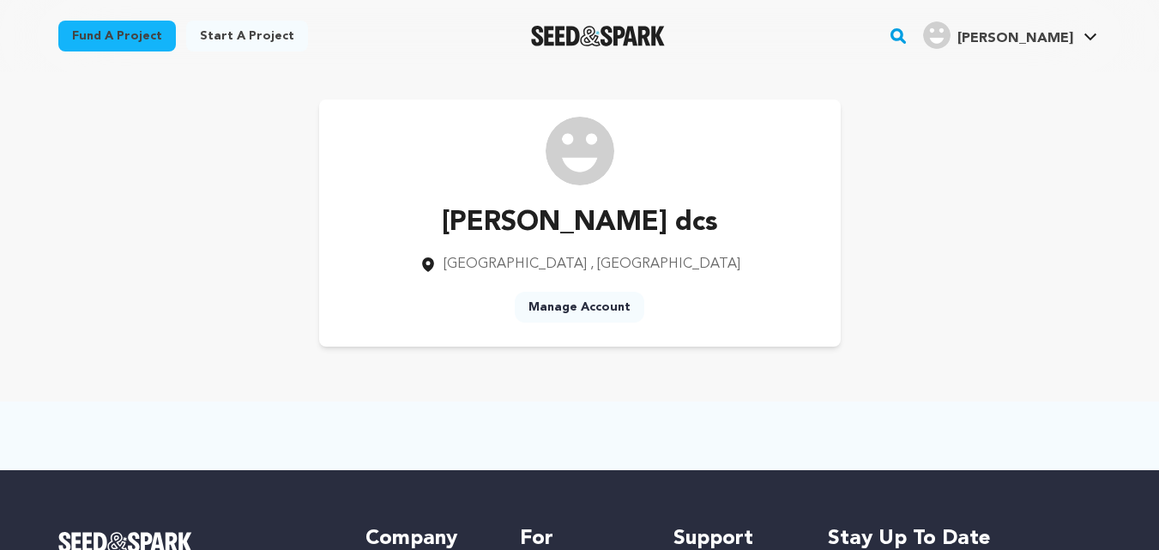
click at [593, 166] on img at bounding box center [580, 151] width 69 height 69
click at [572, 310] on link "Manage Account" at bounding box center [580, 307] width 130 height 31
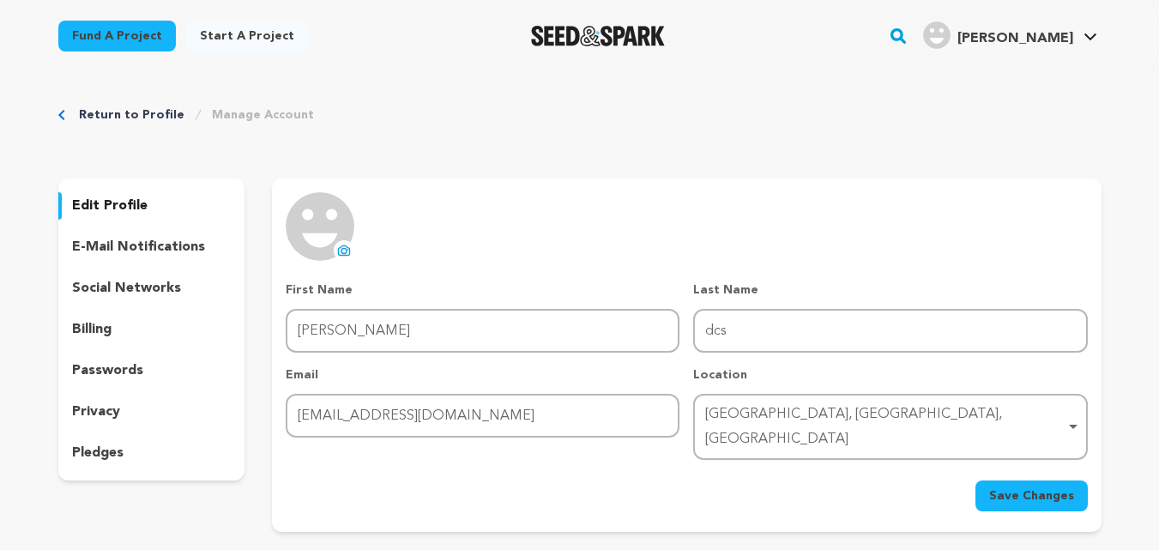
click at [144, 288] on p "social networks" at bounding box center [126, 288] width 109 height 21
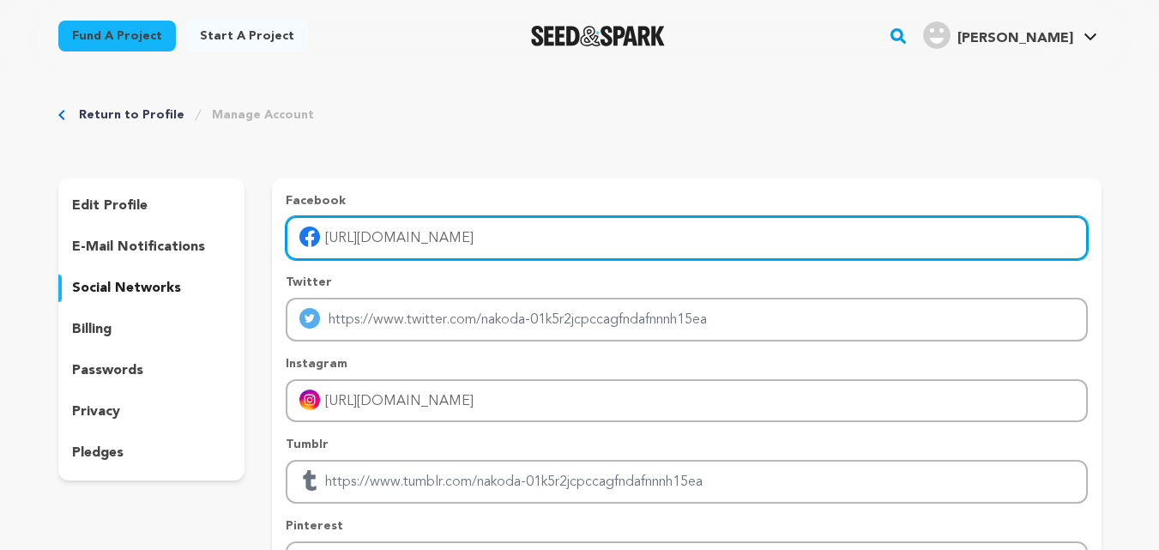
click at [355, 257] on input "[URL][DOMAIN_NAME]" at bounding box center [687, 238] width 802 height 44
click at [547, 240] on input "[URL][DOMAIN_NAME]" at bounding box center [687, 238] width 802 height 44
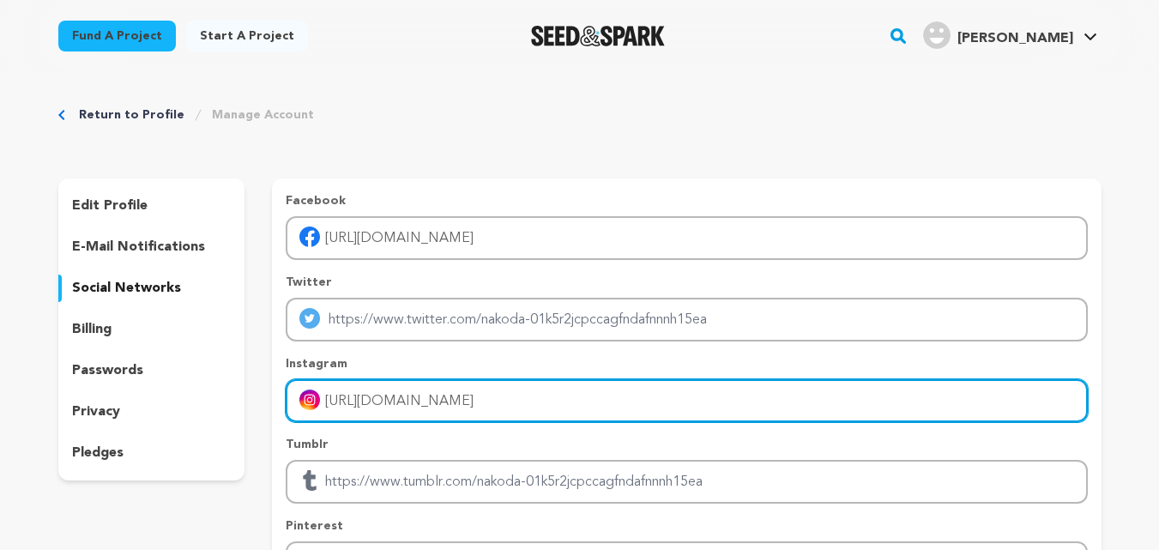
click at [535, 391] on input "[URL][DOMAIN_NAME]" at bounding box center [687, 401] width 802 height 44
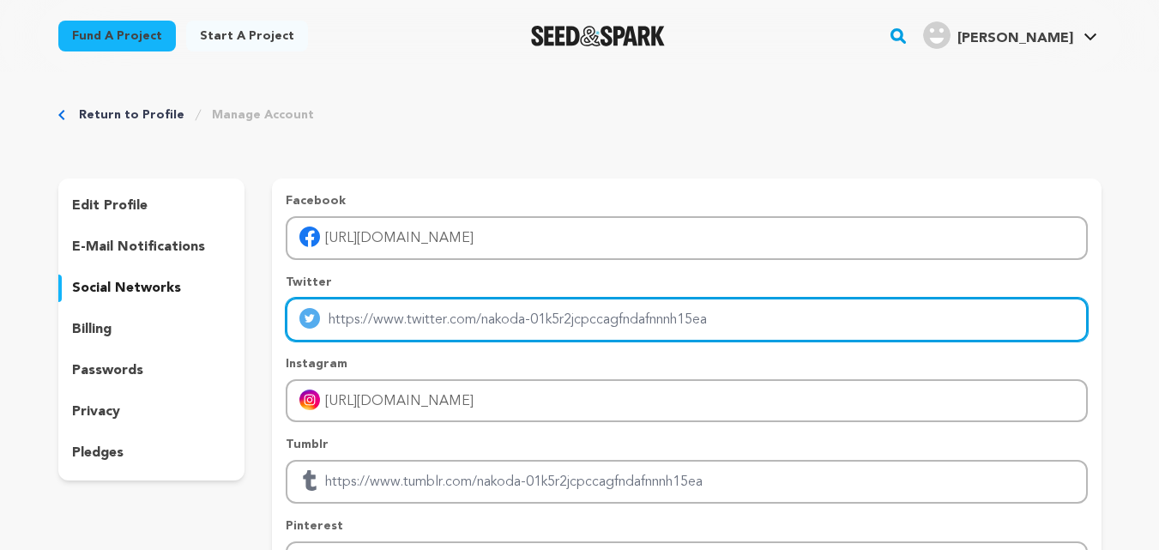
drag, startPoint x: 735, startPoint y: 319, endPoint x: 339, endPoint y: 337, distance: 396.9
click at [339, 337] on input "Enter twitter profile link" at bounding box center [687, 320] width 802 height 44
click at [399, 324] on input "Enter twitter profile link" at bounding box center [687, 320] width 802 height 44
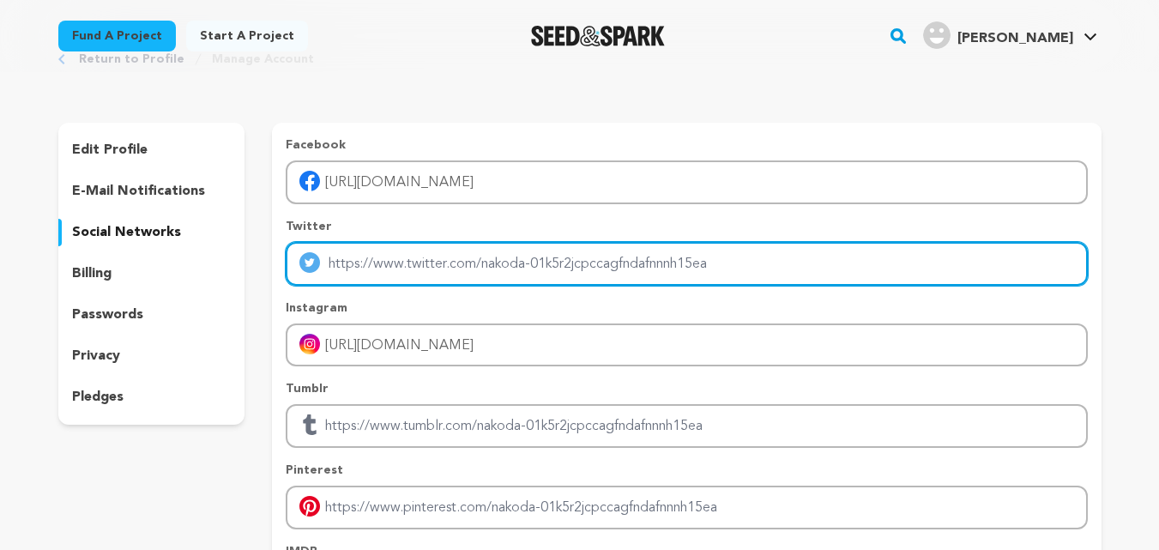
scroll to position [86, 0]
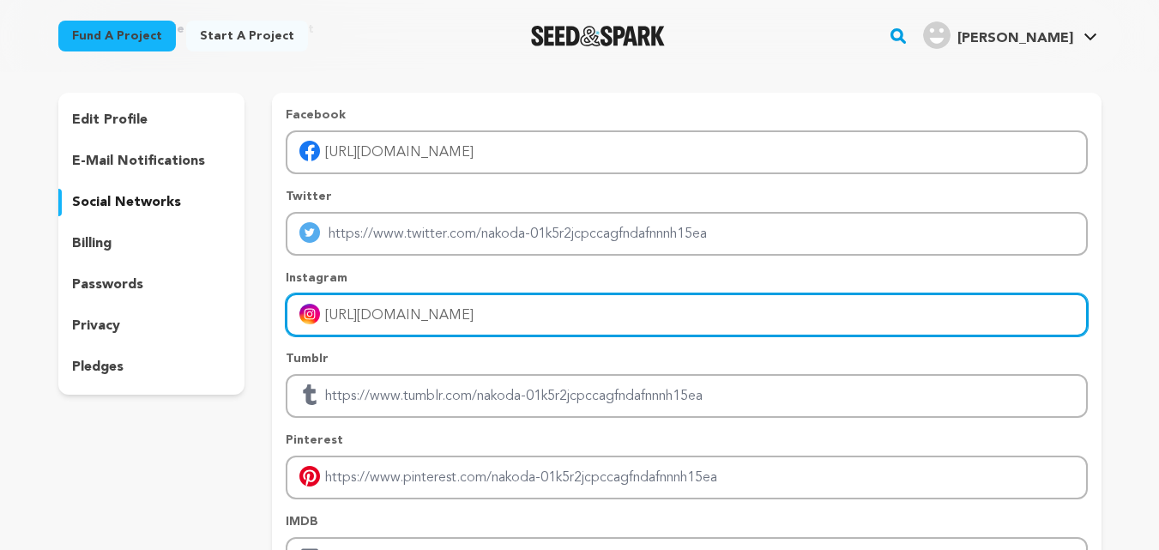
click at [473, 309] on input "[URL][DOMAIN_NAME]" at bounding box center [687, 315] width 802 height 44
type input "[URL][DOMAIN_NAME]"
click at [773, 333] on input "[URL][DOMAIN_NAME]" at bounding box center [687, 315] width 802 height 44
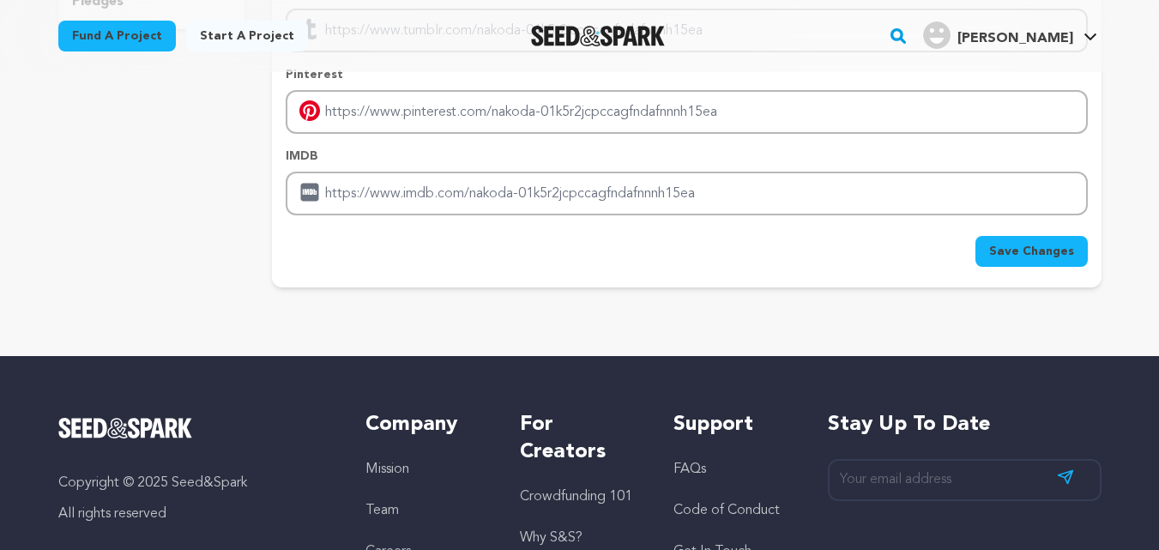
scroll to position [515, 0]
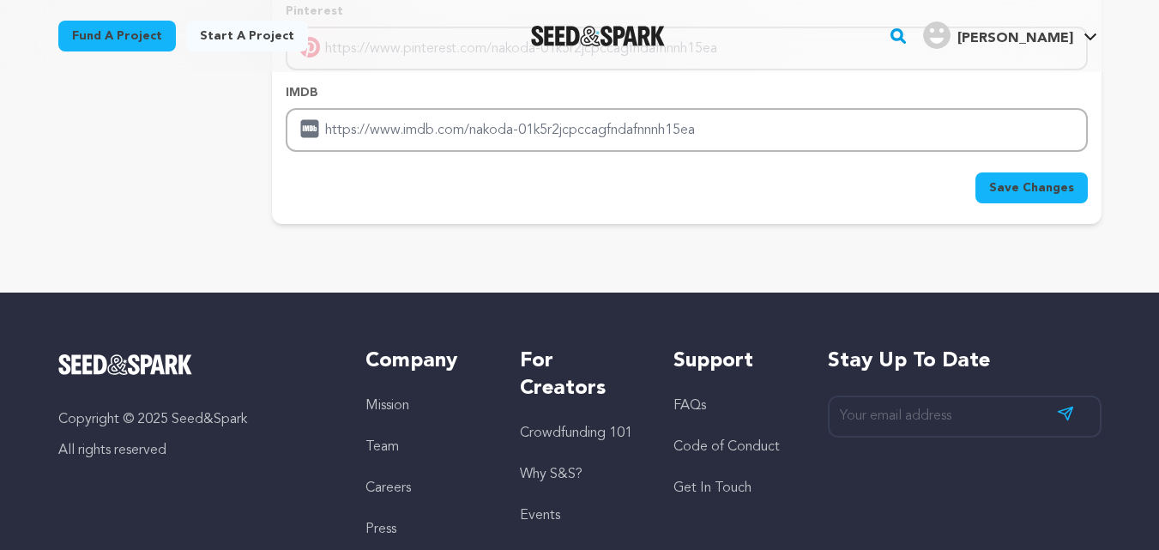
click at [1026, 184] on span "Save Changes" at bounding box center [1031, 187] width 85 height 17
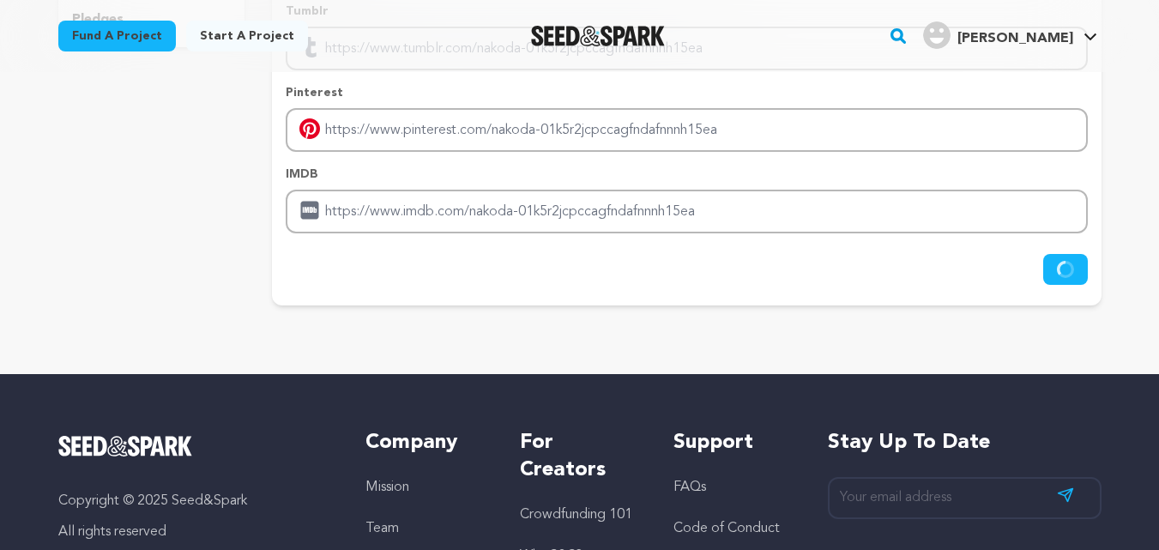
scroll to position [429, 0]
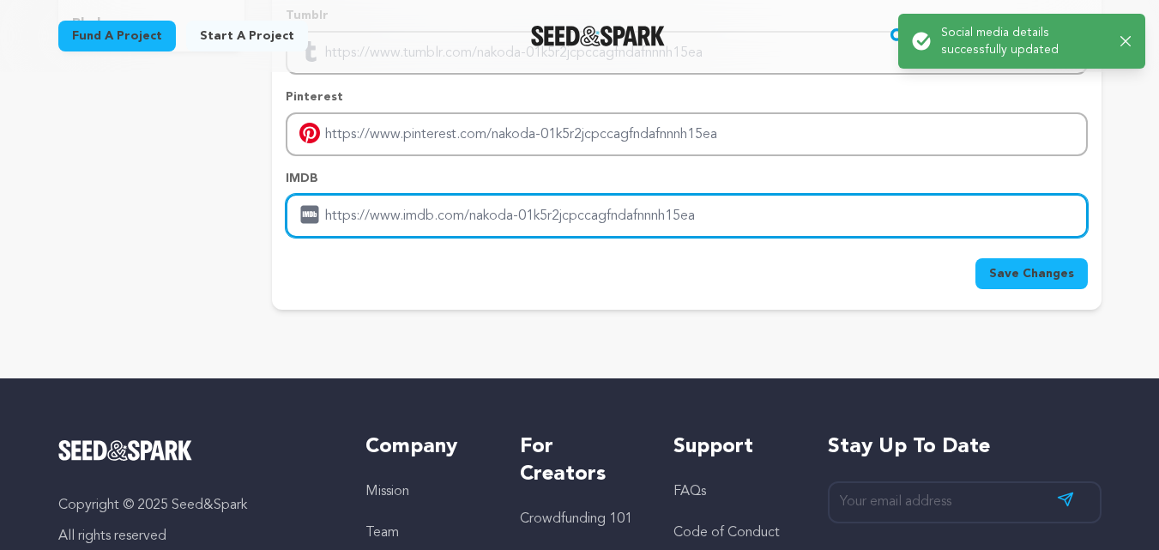
click at [685, 218] on input "Enter IMDB profile link" at bounding box center [687, 216] width 802 height 44
paste input "[URL][DOMAIN_NAME]"
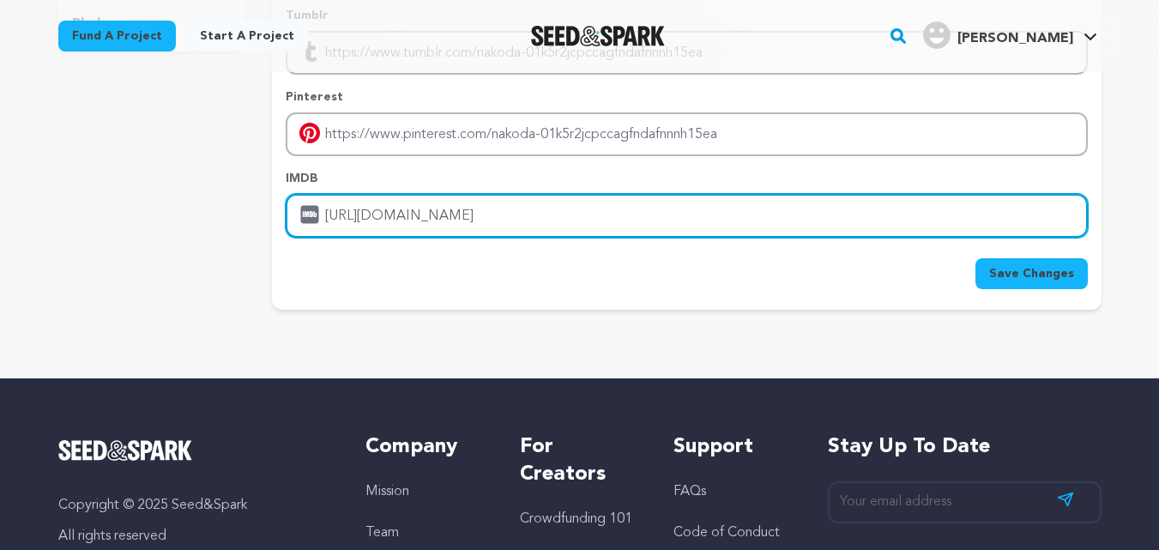
type input "[URL][DOMAIN_NAME]"
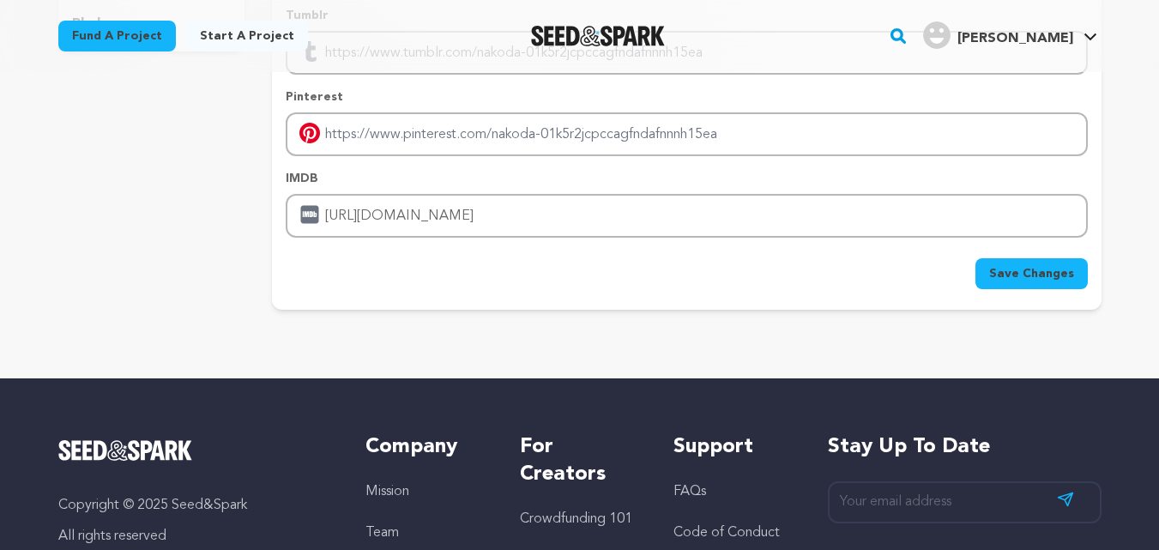
click at [994, 276] on button "Save Changes" at bounding box center [1032, 273] width 112 height 31
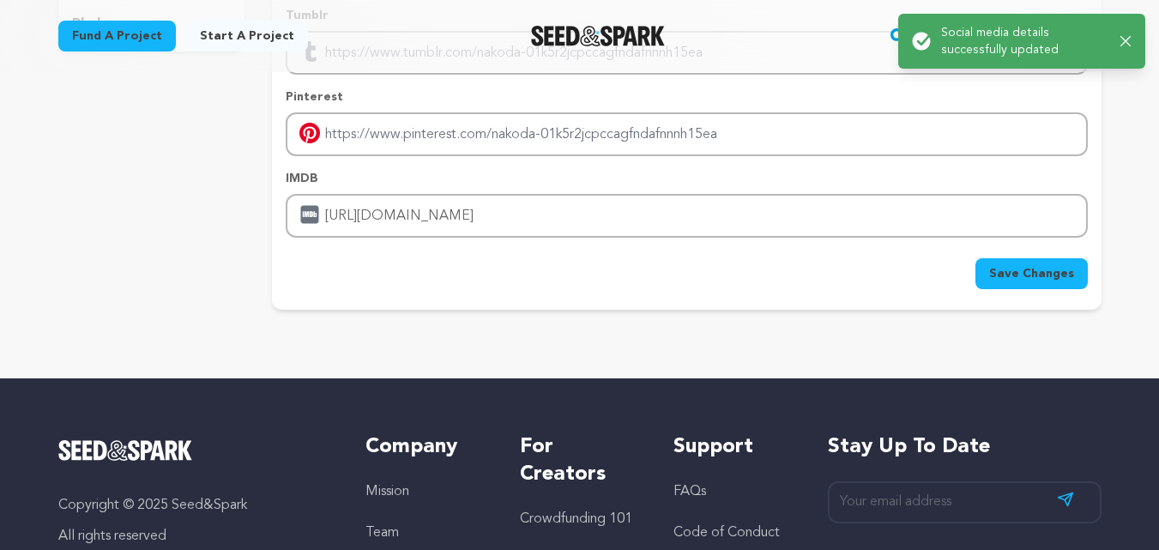
click at [1025, 46] on p "Social media details successfully updated" at bounding box center [1024, 41] width 166 height 34
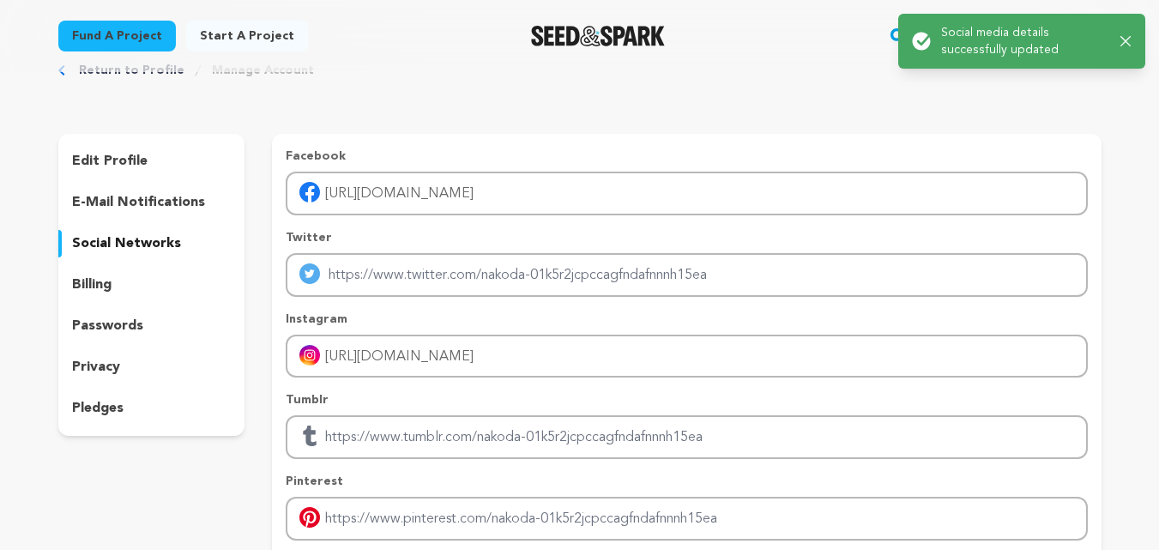
scroll to position [0, 0]
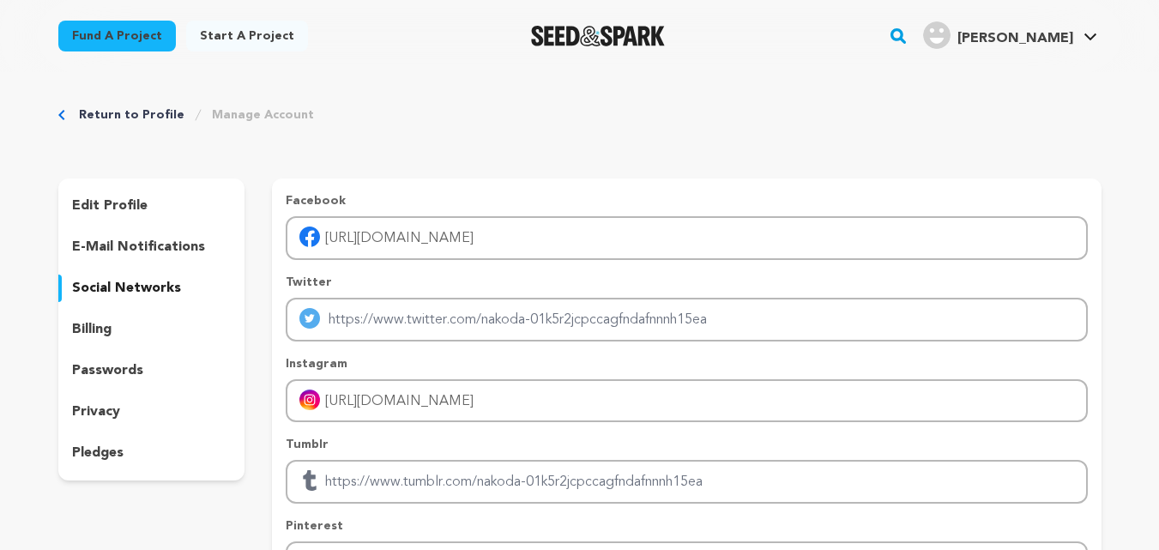
click at [114, 196] on p "edit profile" at bounding box center [110, 206] width 76 height 21
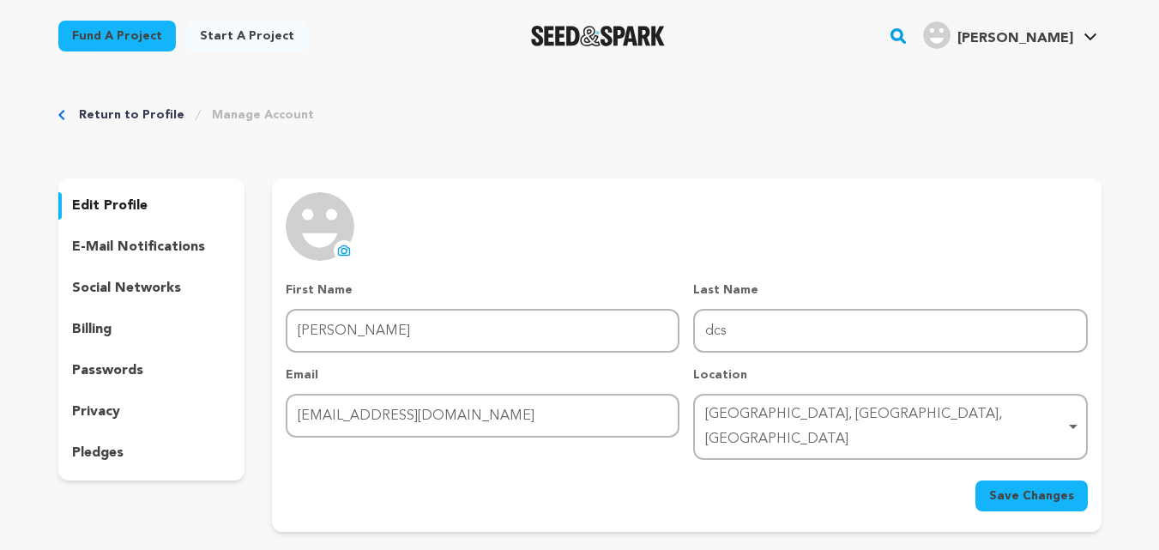
click at [340, 249] on icon at bounding box center [344, 251] width 14 height 14
click at [1021, 487] on span "Save Changes" at bounding box center [1031, 495] width 85 height 17
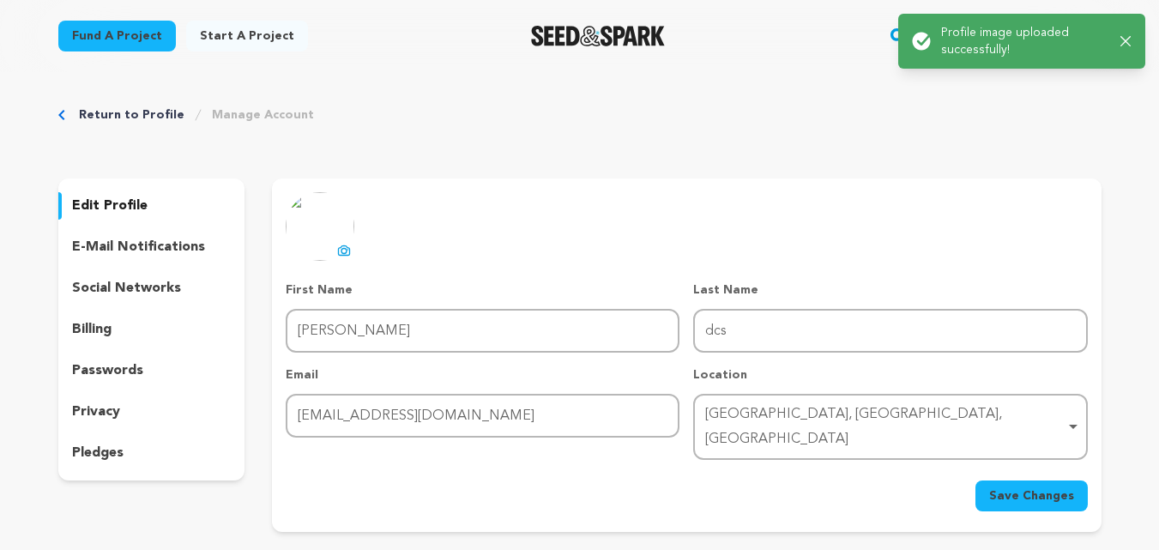
click at [94, 112] on link "Return to Profile" at bounding box center [132, 114] width 106 height 17
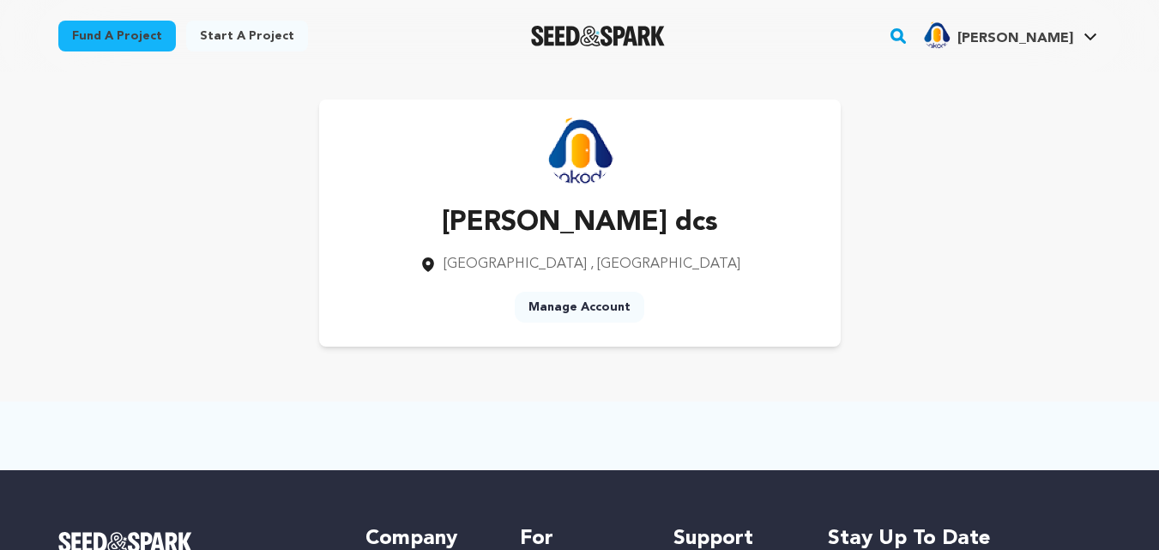
click at [594, 126] on img at bounding box center [580, 151] width 69 height 69
drag, startPoint x: 587, startPoint y: 141, endPoint x: 613, endPoint y: 142, distance: 25.8
click at [587, 142] on img at bounding box center [580, 151] width 69 height 69
click at [951, 28] on img "Nakoda d.'s Profile" at bounding box center [936, 34] width 27 height 27
click at [951, 32] on img "Nakoda d.'s Profile" at bounding box center [936, 34] width 27 height 27
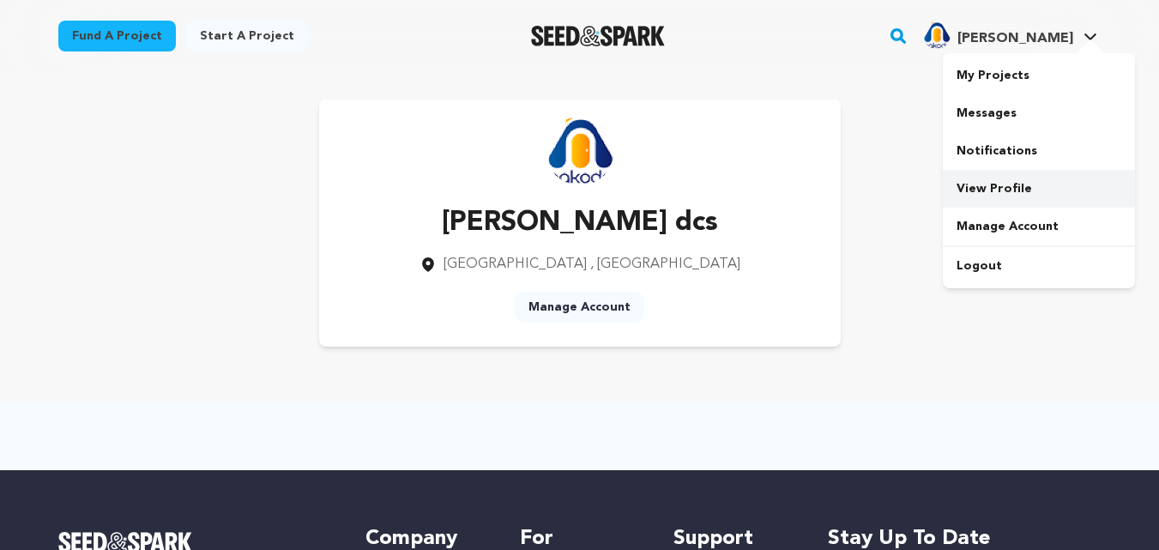
click at [986, 192] on link "View Profile" at bounding box center [1039, 189] width 192 height 38
click at [581, 310] on link "Manage Account" at bounding box center [580, 307] width 130 height 31
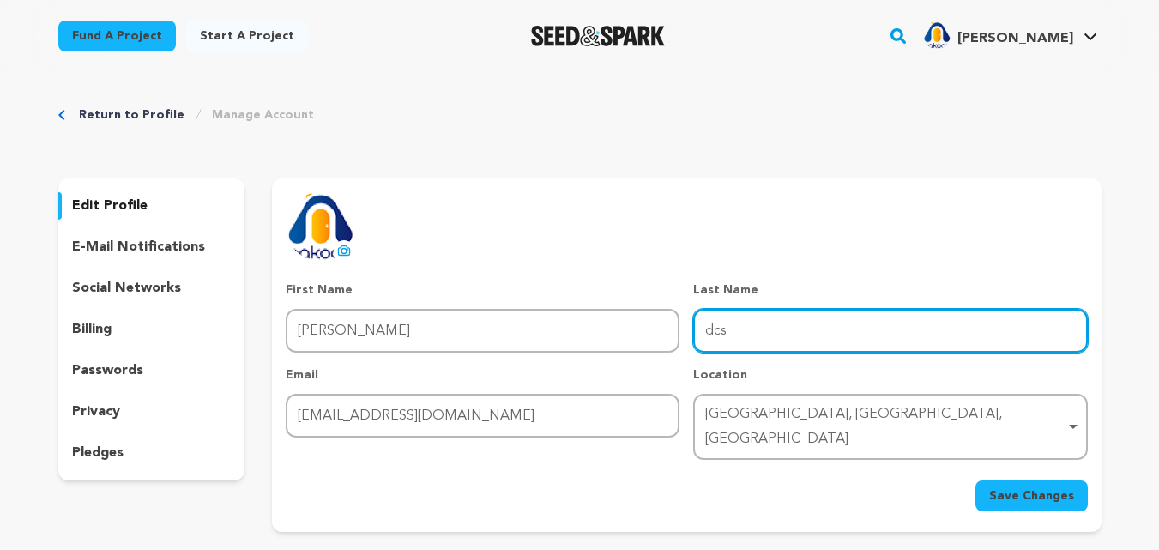
drag, startPoint x: 742, startPoint y: 327, endPoint x: 638, endPoint y: 330, distance: 104.7
click at [638, 330] on div "First Name First Name [PERSON_NAME] Last Name Last Name dcs Email Email [EMAIL_…" at bounding box center [687, 370] width 802 height 178
paste input "[URL][DOMAIN_NAME]"
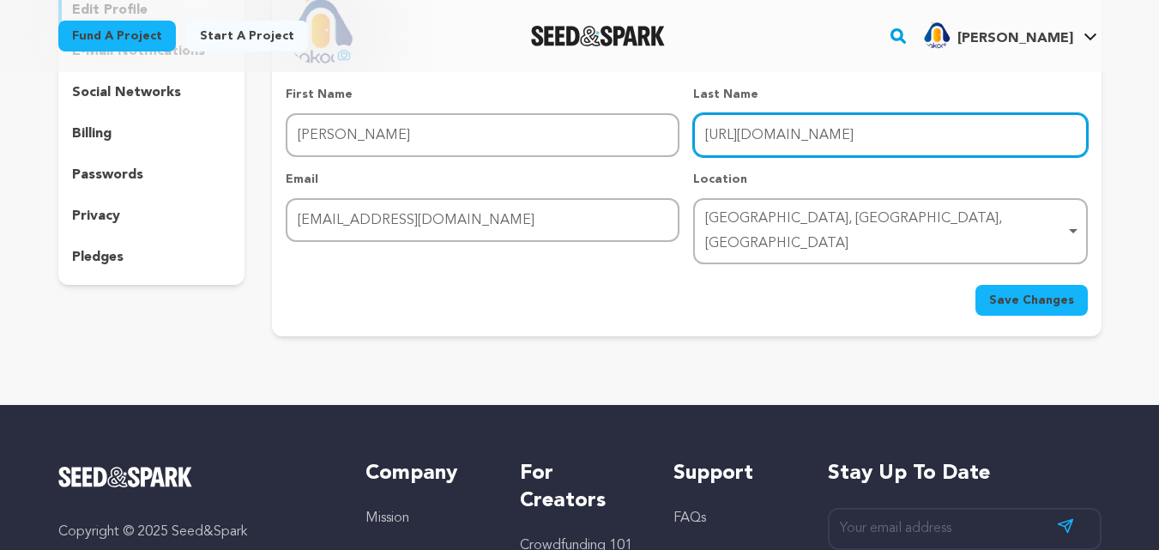
scroll to position [257, 0]
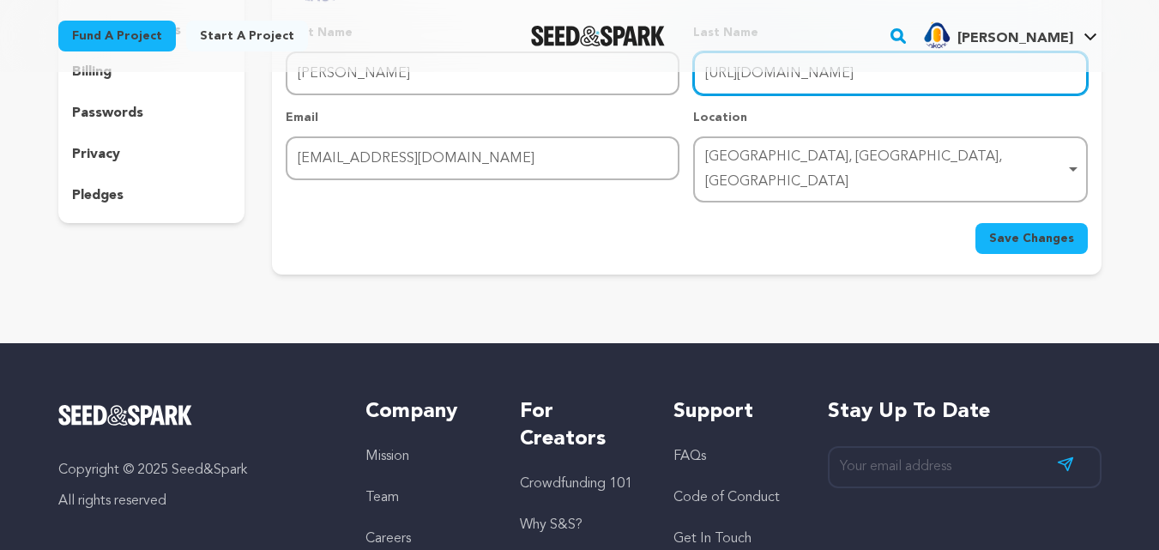
type input "[URL][DOMAIN_NAME]"
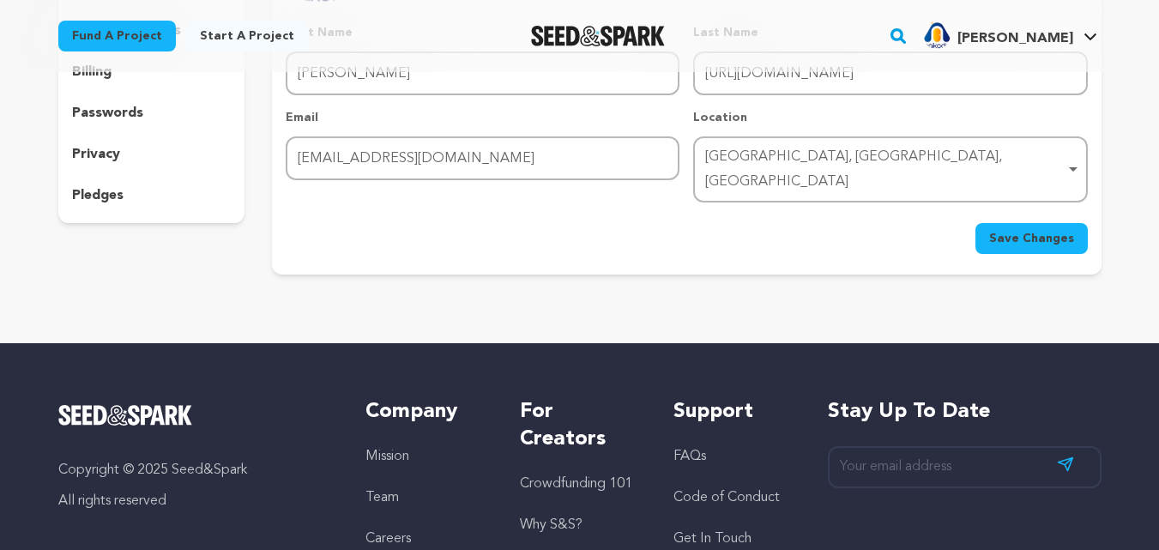
click at [1037, 230] on span "Save Changes" at bounding box center [1031, 238] width 85 height 17
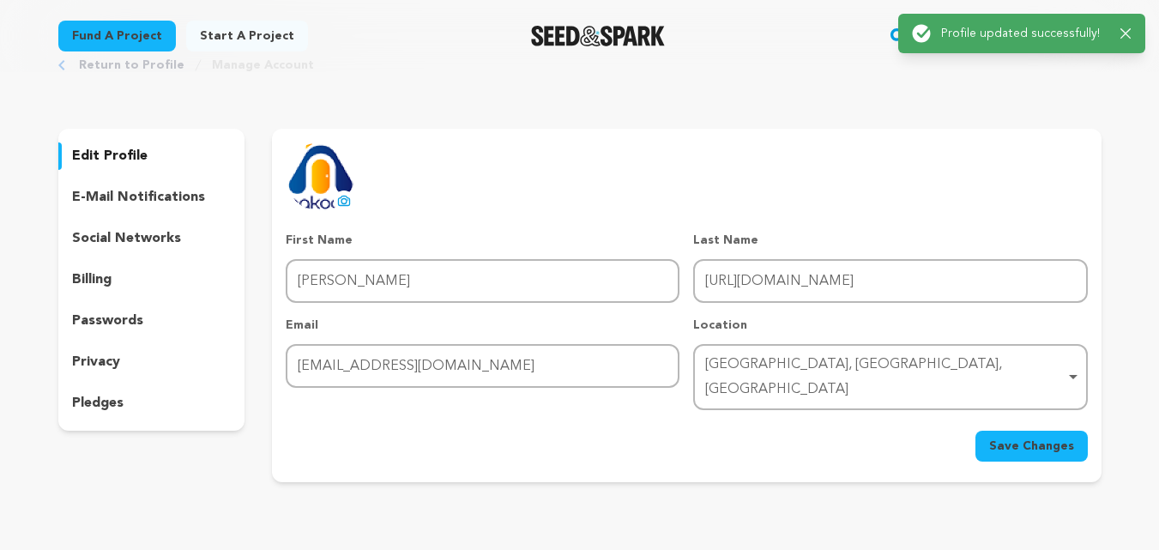
scroll to position [0, 0]
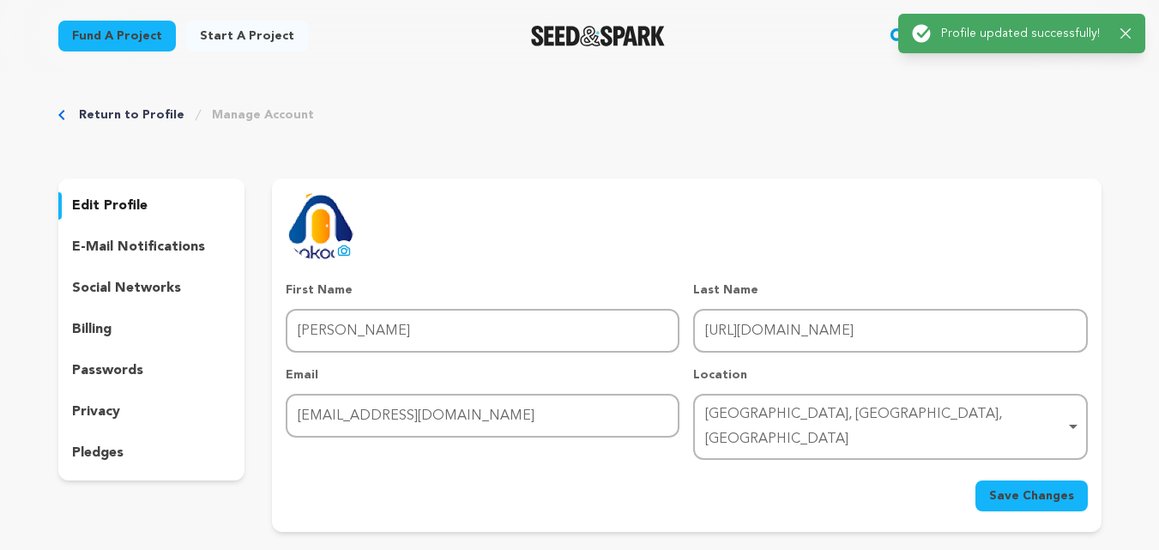
click at [114, 106] on div "Return to Profile Manage Account edit profile e-mail notifications social netwo…" at bounding box center [580, 322] width 1098 height 501
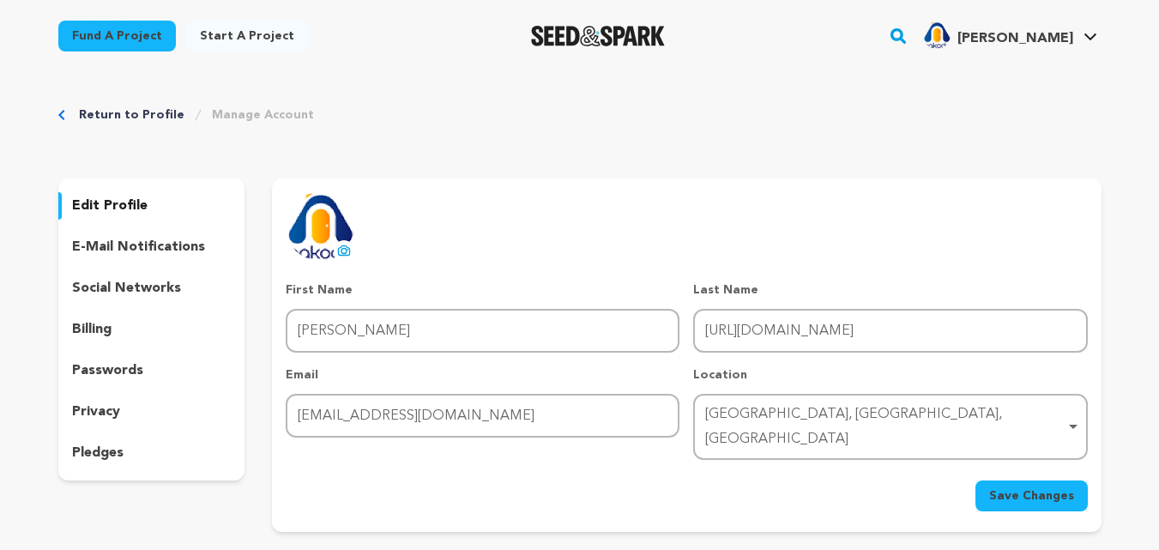
click at [113, 112] on link "Return to Profile" at bounding box center [132, 114] width 106 height 17
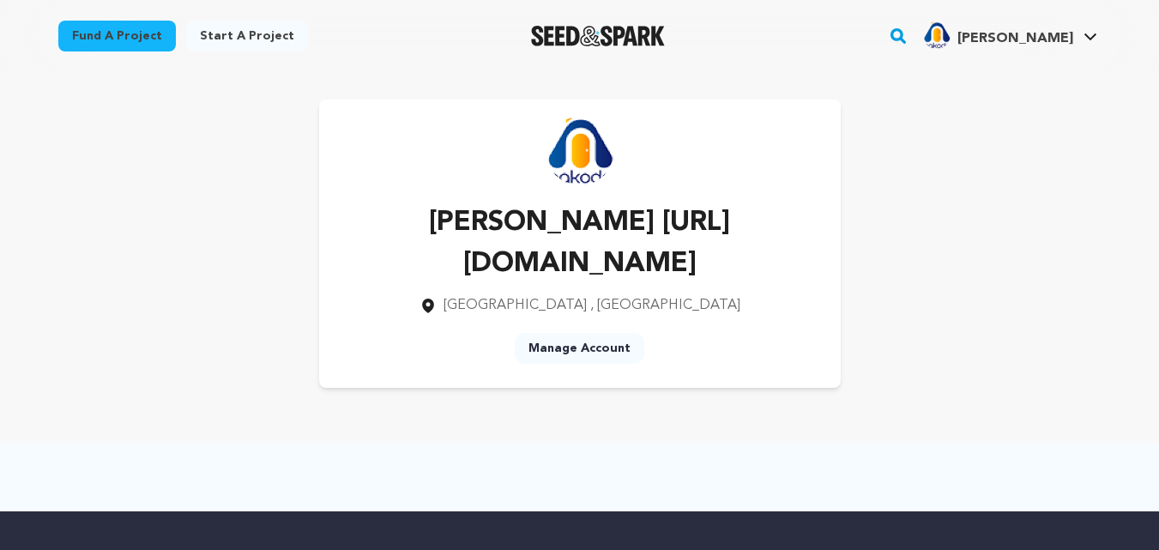
click at [543, 273] on p "[PERSON_NAME] [URL][DOMAIN_NAME]" at bounding box center [580, 244] width 467 height 82
click at [991, 191] on link "View Profile" at bounding box center [1039, 189] width 192 height 38
click at [533, 266] on p "[PERSON_NAME] [URL][DOMAIN_NAME]" at bounding box center [580, 244] width 467 height 82
click at [333, 89] on div "[PERSON_NAME] [URL][DOMAIN_NAME] [GEOGRAPHIC_DATA] , [GEOGRAPHIC_DATA] Manage A…" at bounding box center [580, 243] width 1098 height 343
